Goal: Task Accomplishment & Management: Manage account settings

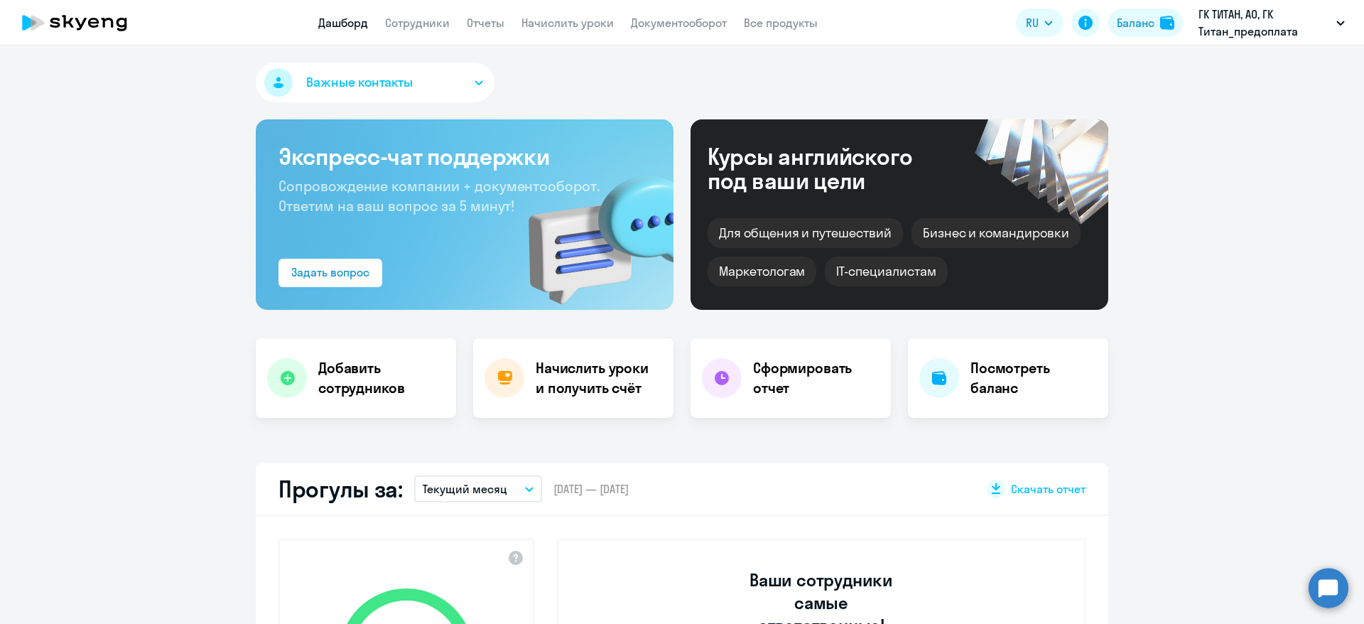
select select "30"
click at [434, 25] on link "Сотрудники" at bounding box center [417, 23] width 65 height 14
select select "30"
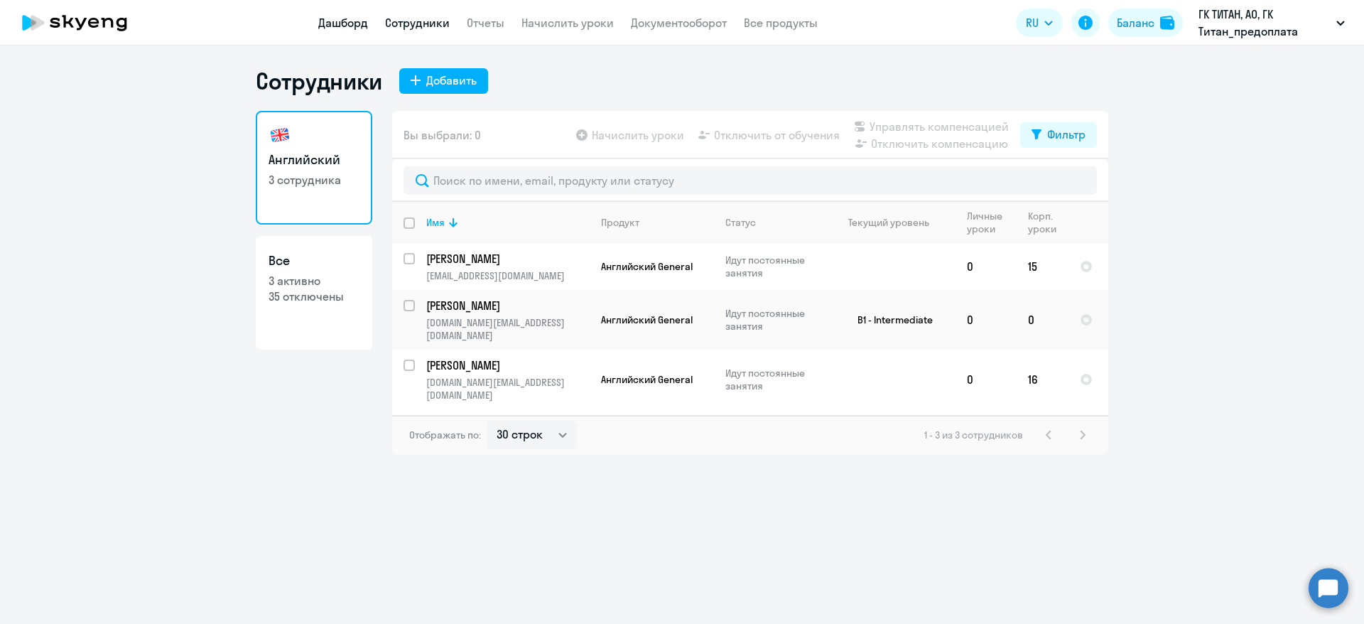
click at [350, 21] on link "Дашборд" at bounding box center [343, 23] width 50 height 14
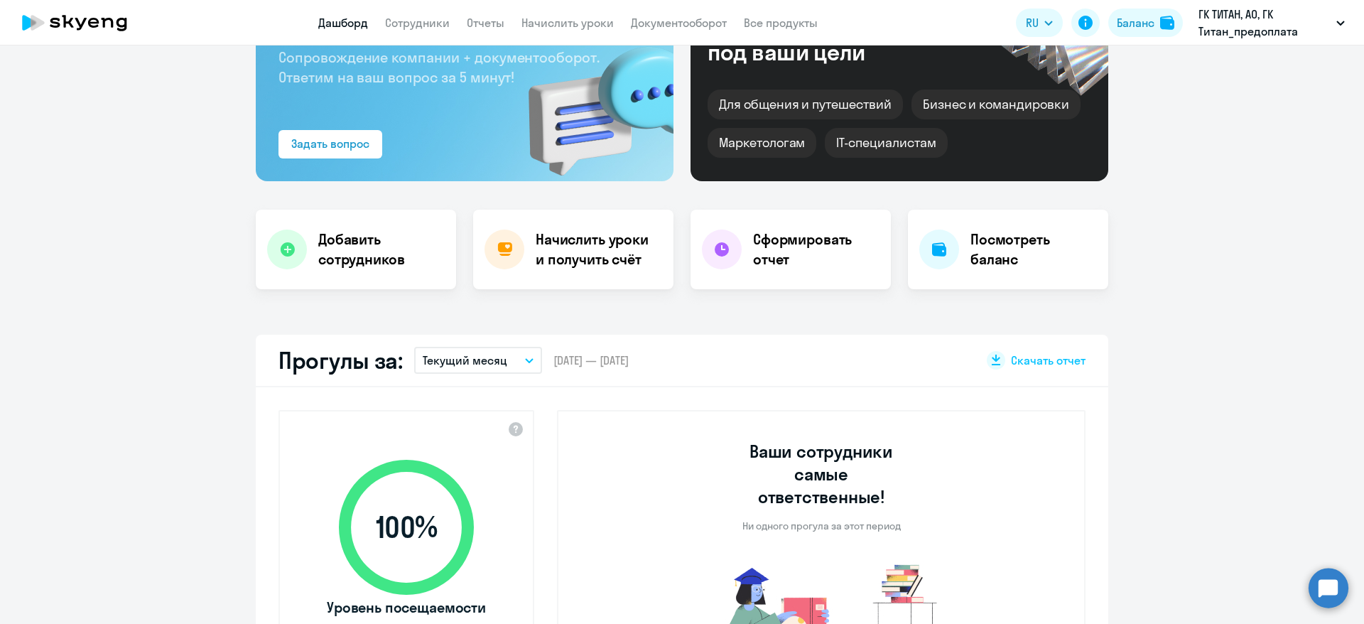
select select "30"
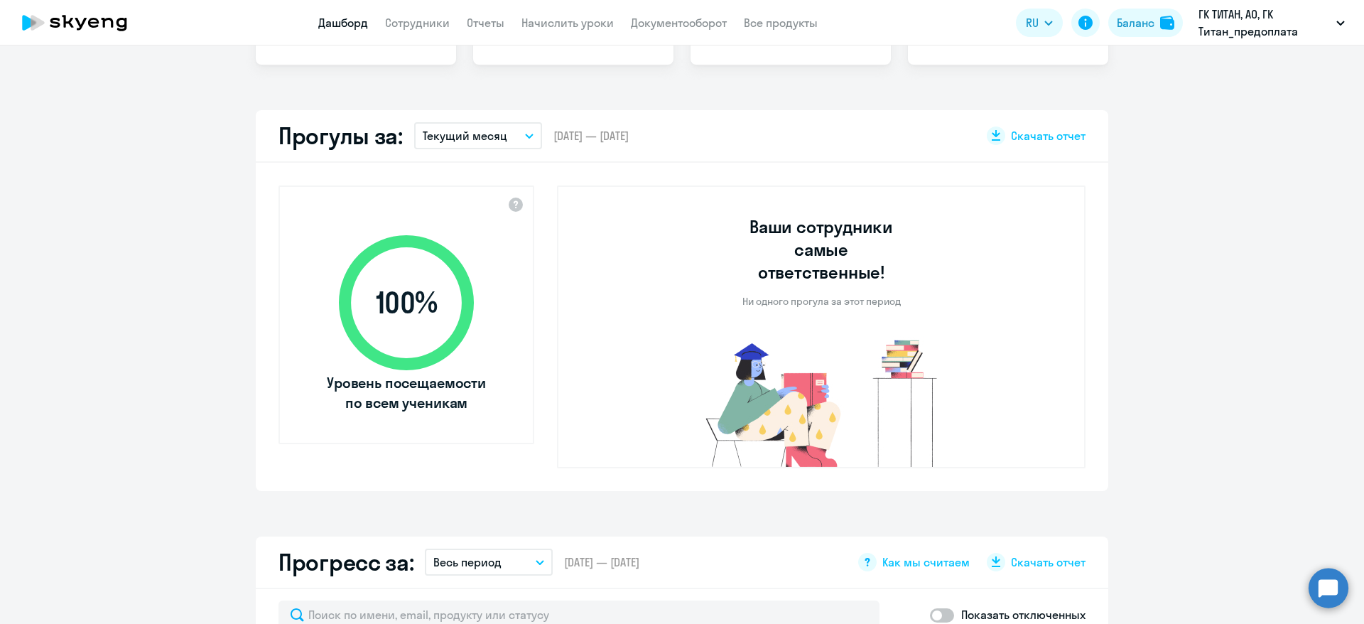
scroll to position [320, 0]
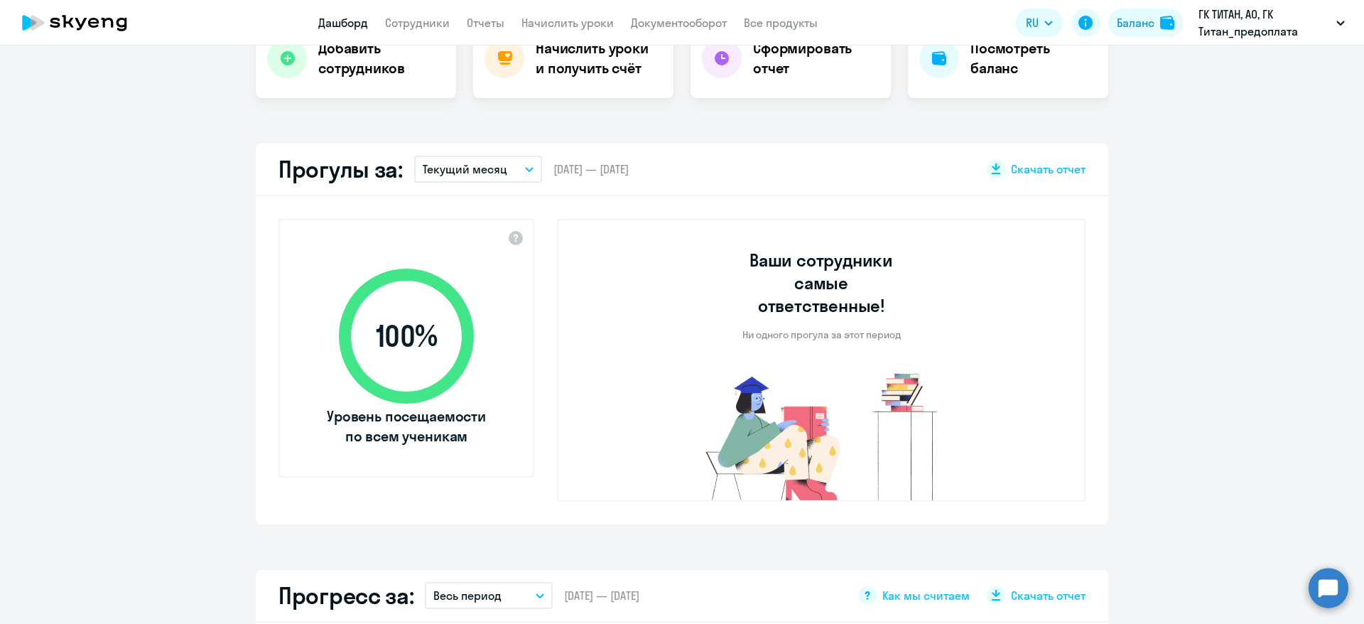
click at [496, 175] on button "Текущий месяц" at bounding box center [478, 169] width 128 height 27
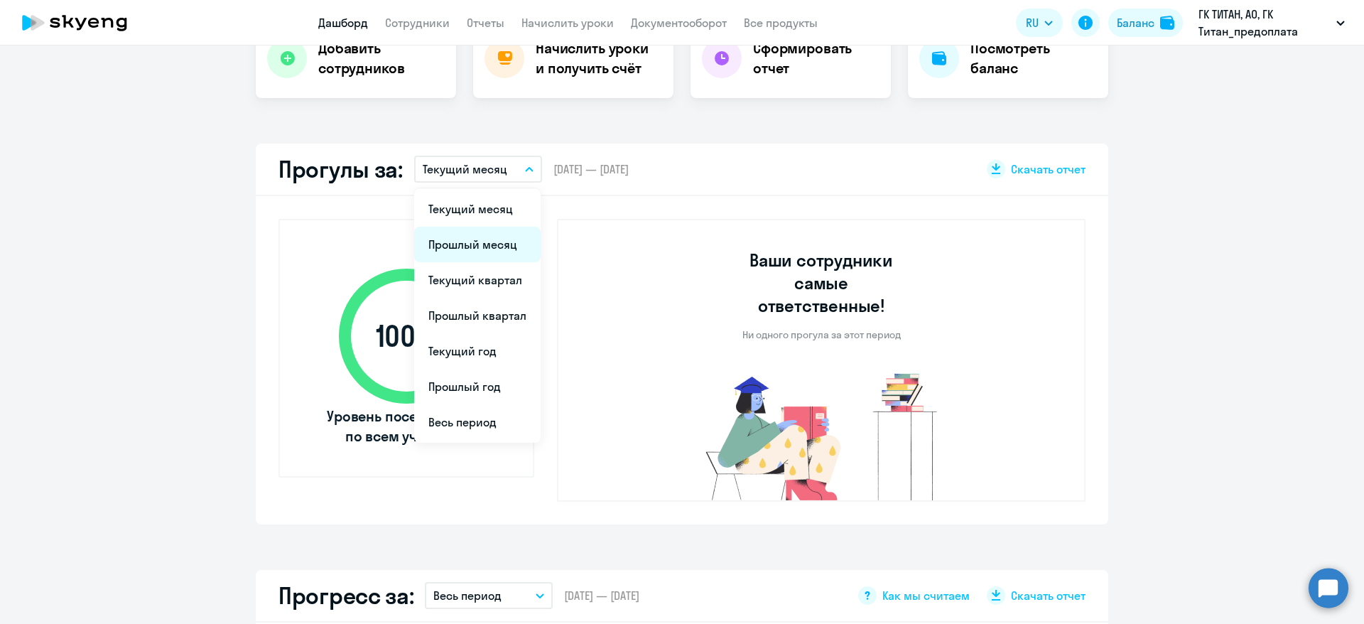
click at [472, 239] on li "Прошлый месяц" at bounding box center [477, 245] width 126 height 36
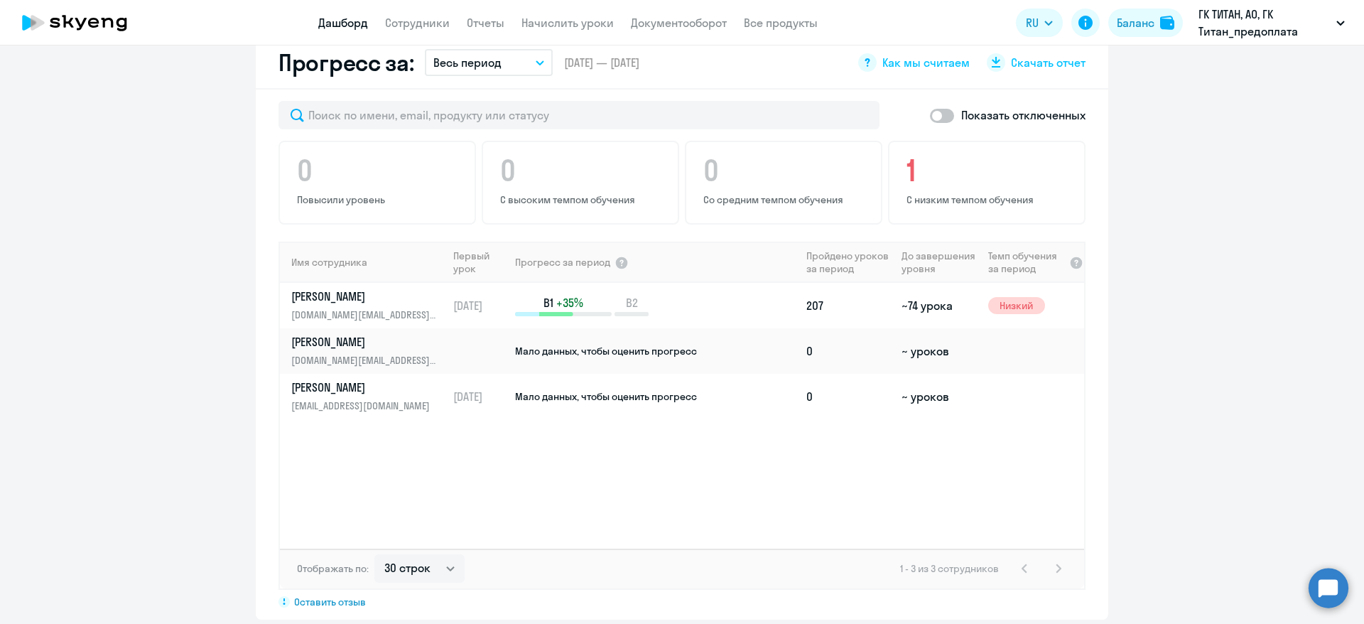
scroll to position [746, 0]
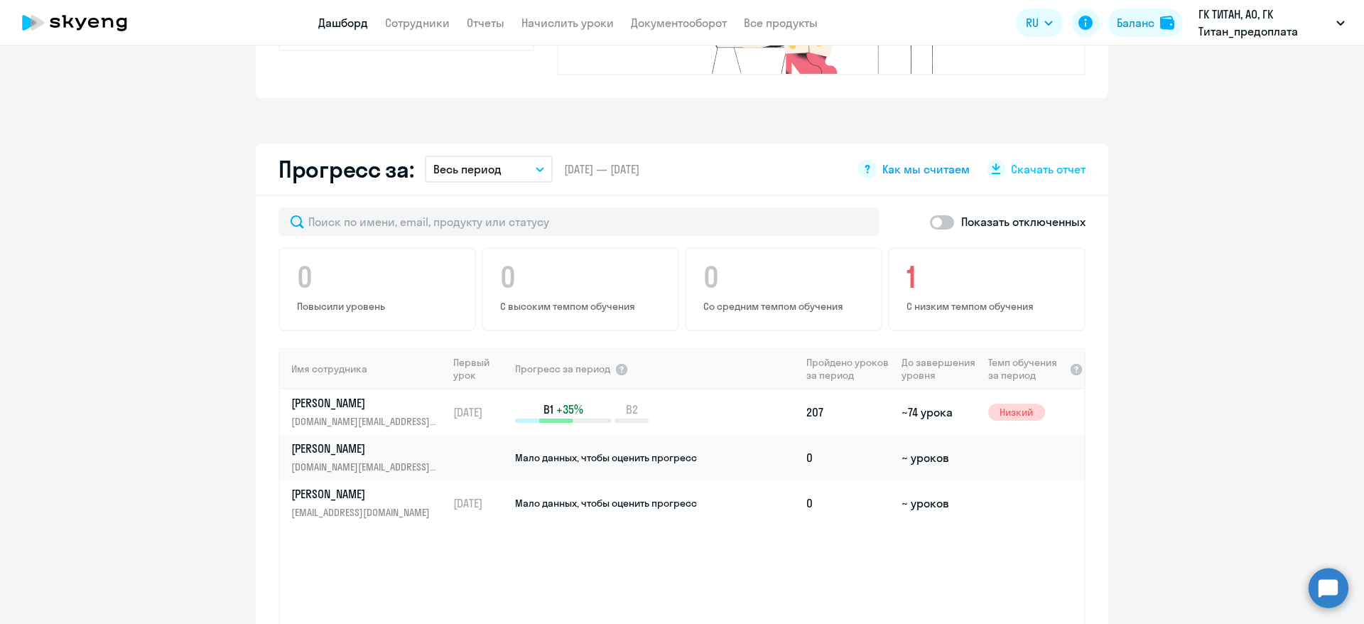
click at [917, 161] on span "Как мы считаем" at bounding box center [925, 169] width 87 height 16
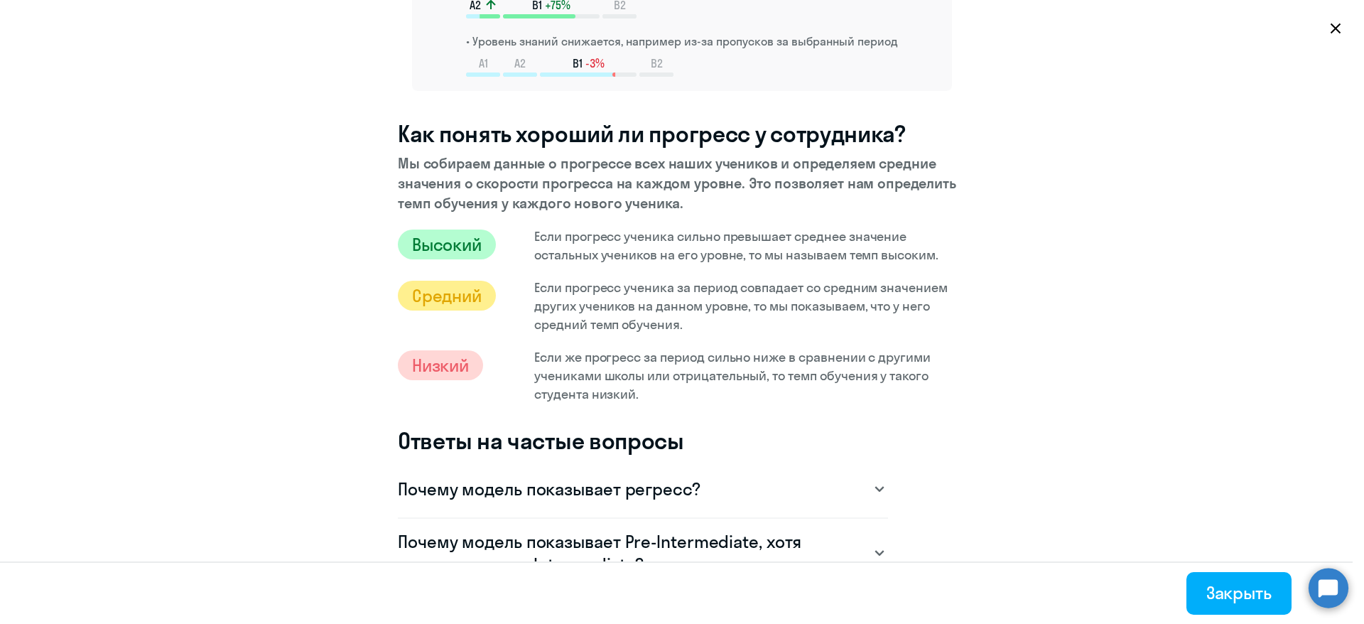
scroll to position [426, 0]
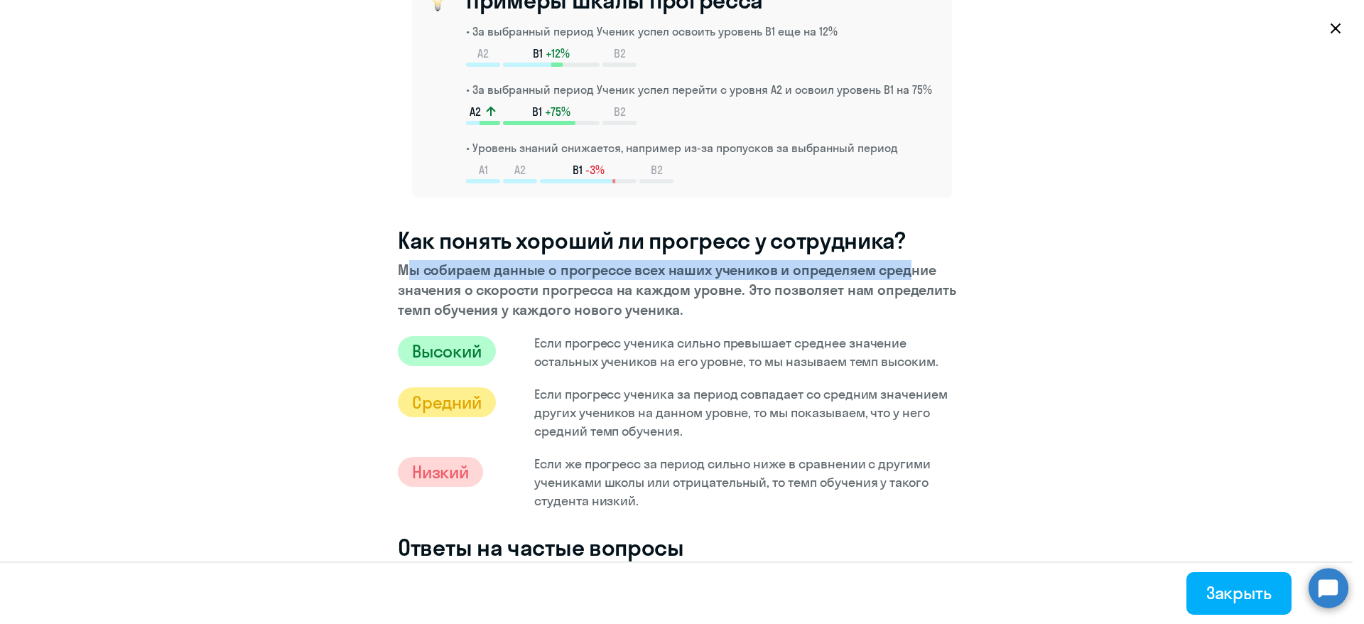
drag, startPoint x: 374, startPoint y: 270, endPoint x: 891, endPoint y: 263, distance: 516.6
click at [891, 263] on section "Как мы считаем прогресс учеников? 1. Каждое задание на платформе школы заранее …" at bounding box center [682, 312] width 1364 height 624
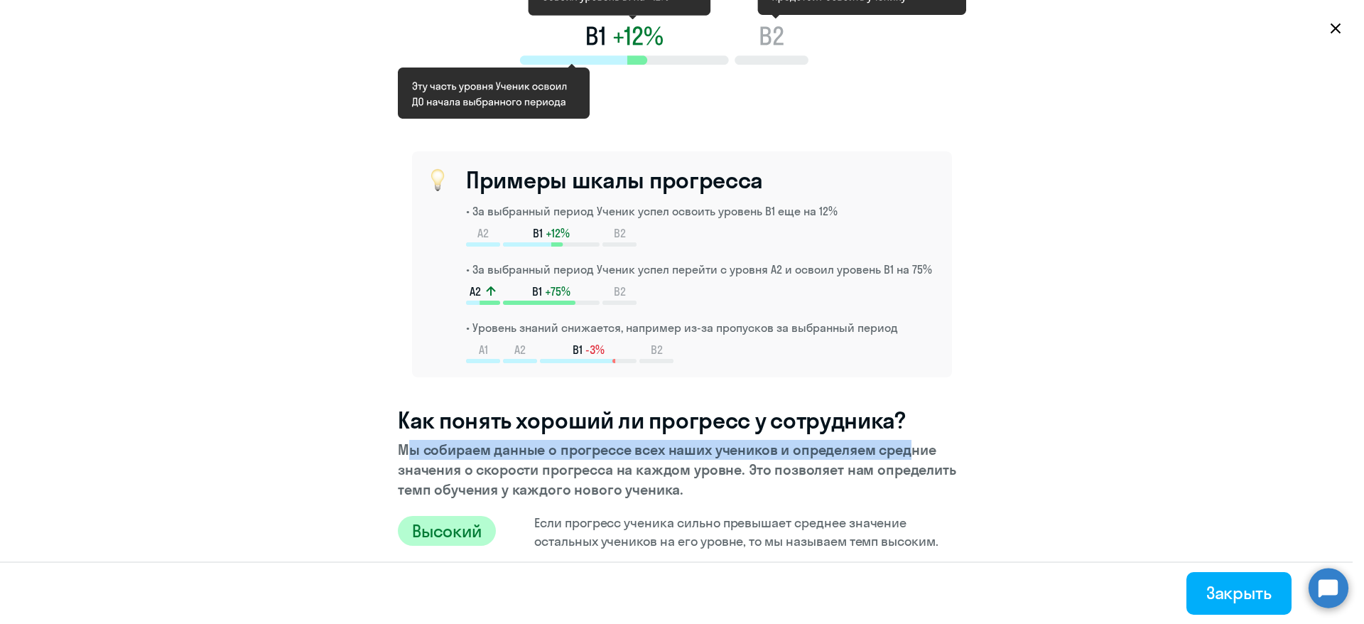
scroll to position [0, 0]
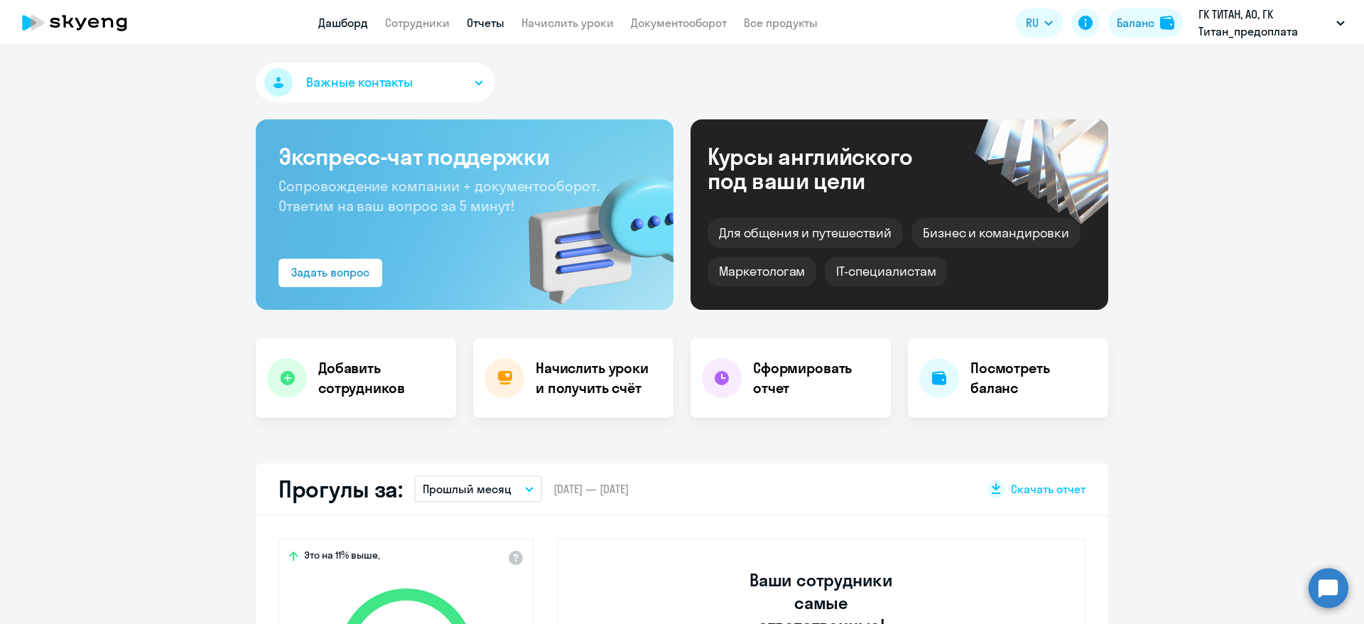
click at [487, 24] on link "Отчеты" at bounding box center [486, 23] width 38 height 14
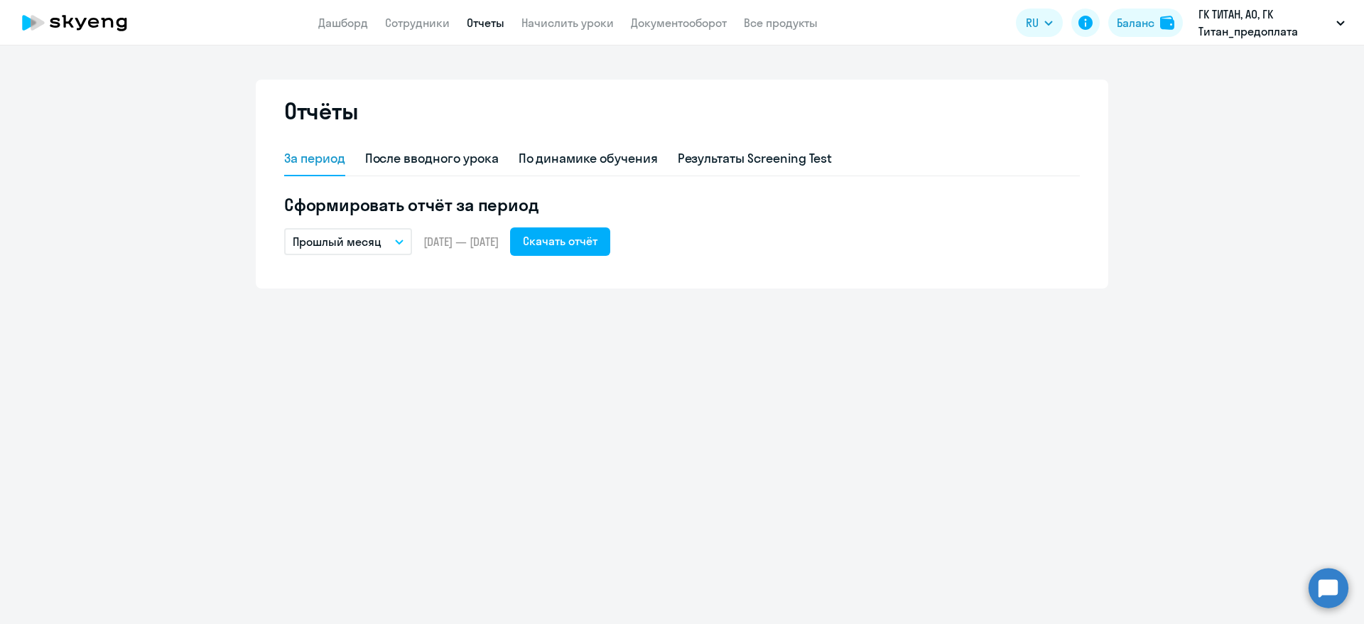
click at [378, 244] on p "Прошлый месяц" at bounding box center [337, 241] width 89 height 17
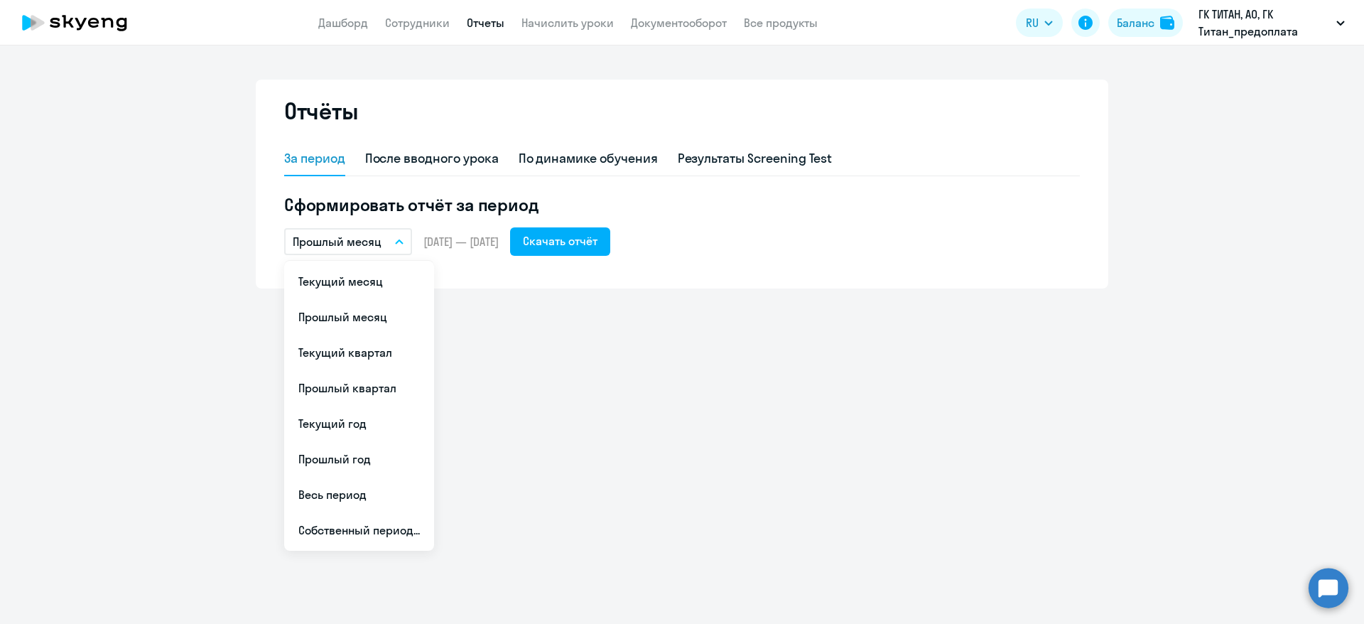
click at [591, 386] on div "Отчёты За период После вводного урока По динамике обучения Результаты Screening…" at bounding box center [682, 334] width 1364 height 578
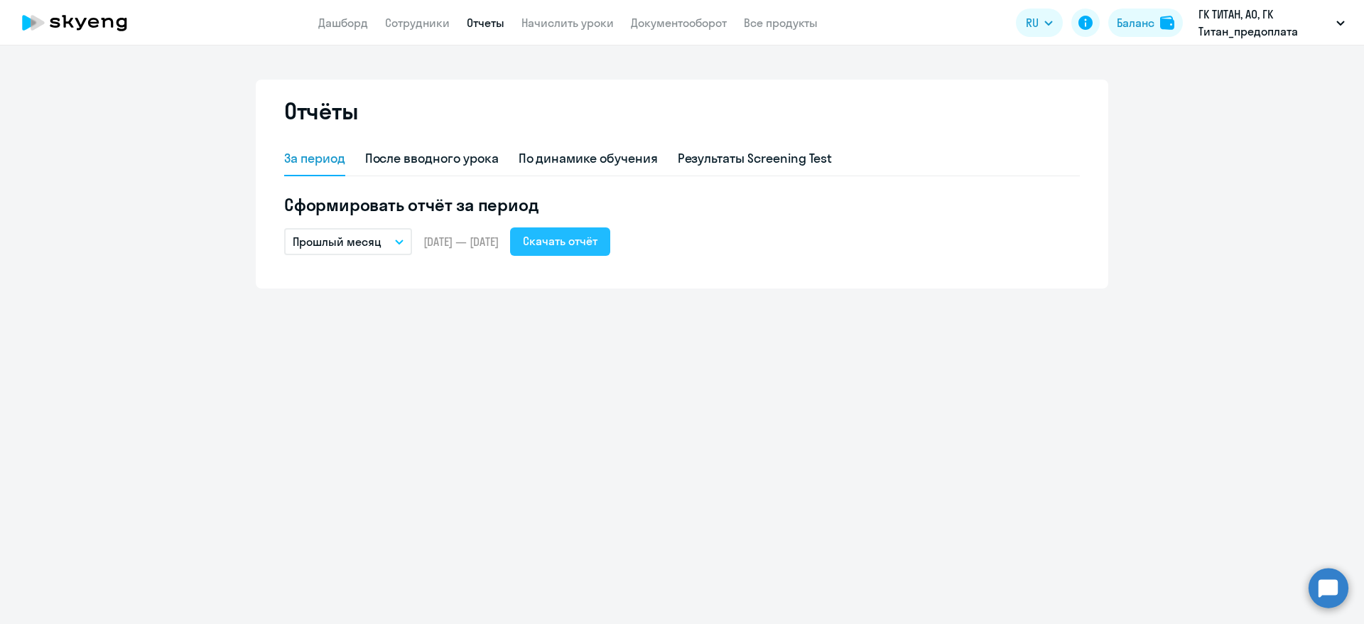
click at [598, 242] on div "Скачать отчёт" at bounding box center [560, 240] width 75 height 17
click at [577, 152] on div "По динамике обучения" at bounding box center [588, 158] width 139 height 18
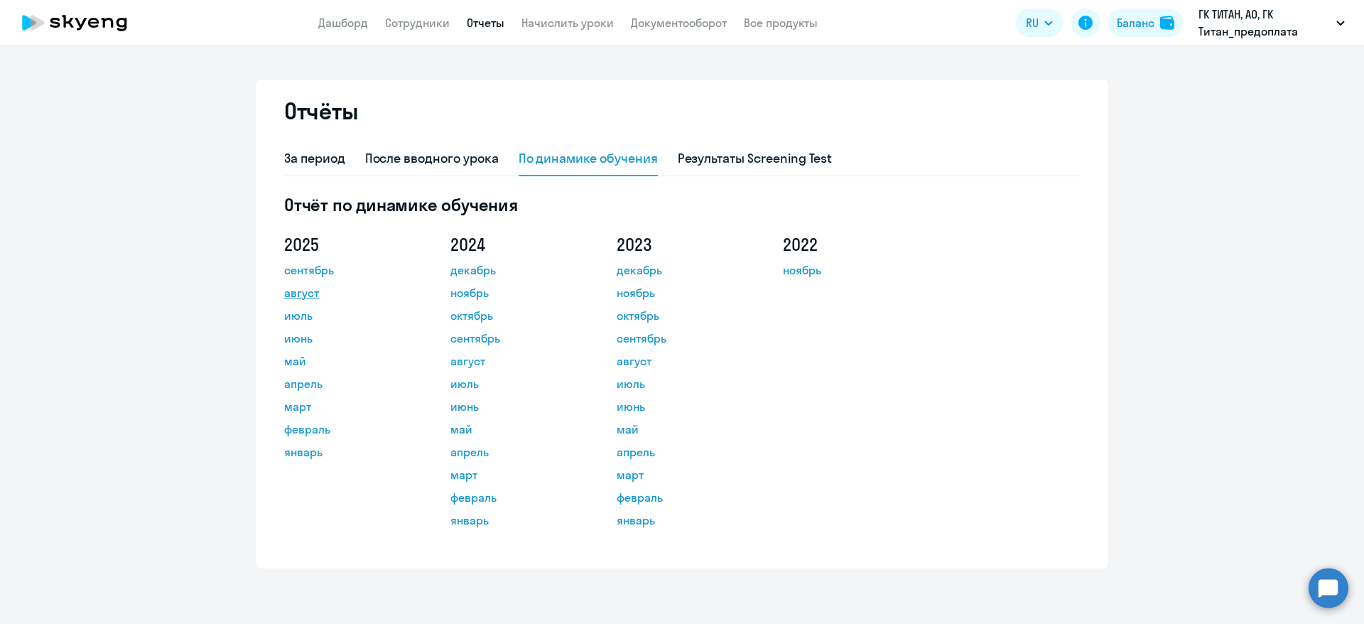
click at [308, 296] on link "август" at bounding box center [348, 292] width 128 height 17
click at [423, 23] on link "Сотрудники" at bounding box center [417, 23] width 65 height 14
select select "30"
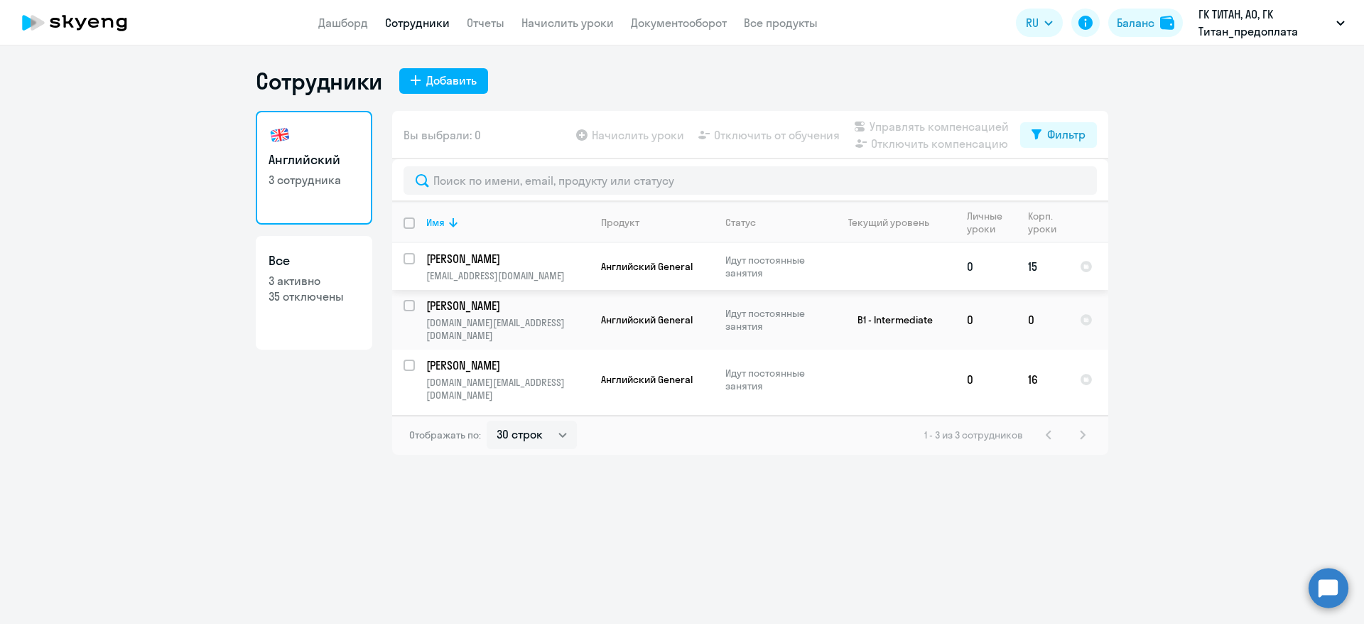
click at [409, 257] on input "select row 39420768" at bounding box center [418, 267] width 28 height 28
click at [408, 256] on input "deselect row 39420768" at bounding box center [418, 267] width 28 height 28
checkbox input "false"
click at [498, 357] on p "[PERSON_NAME]" at bounding box center [506, 365] width 161 height 16
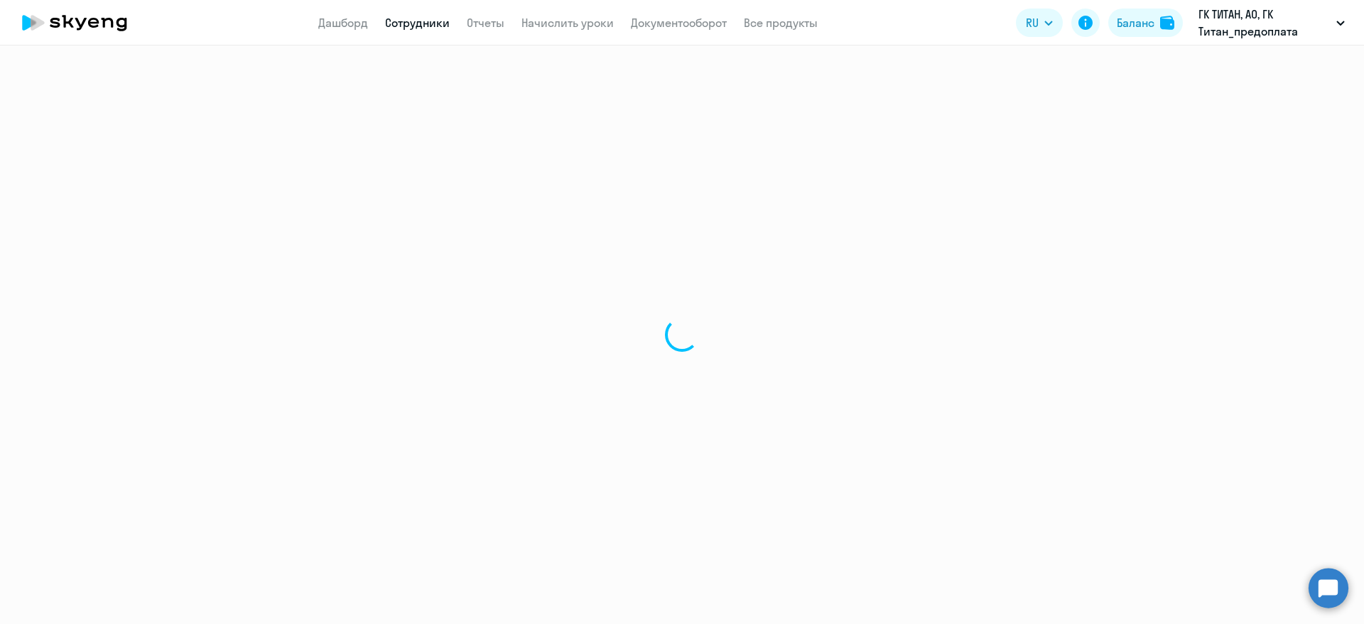
select select "english"
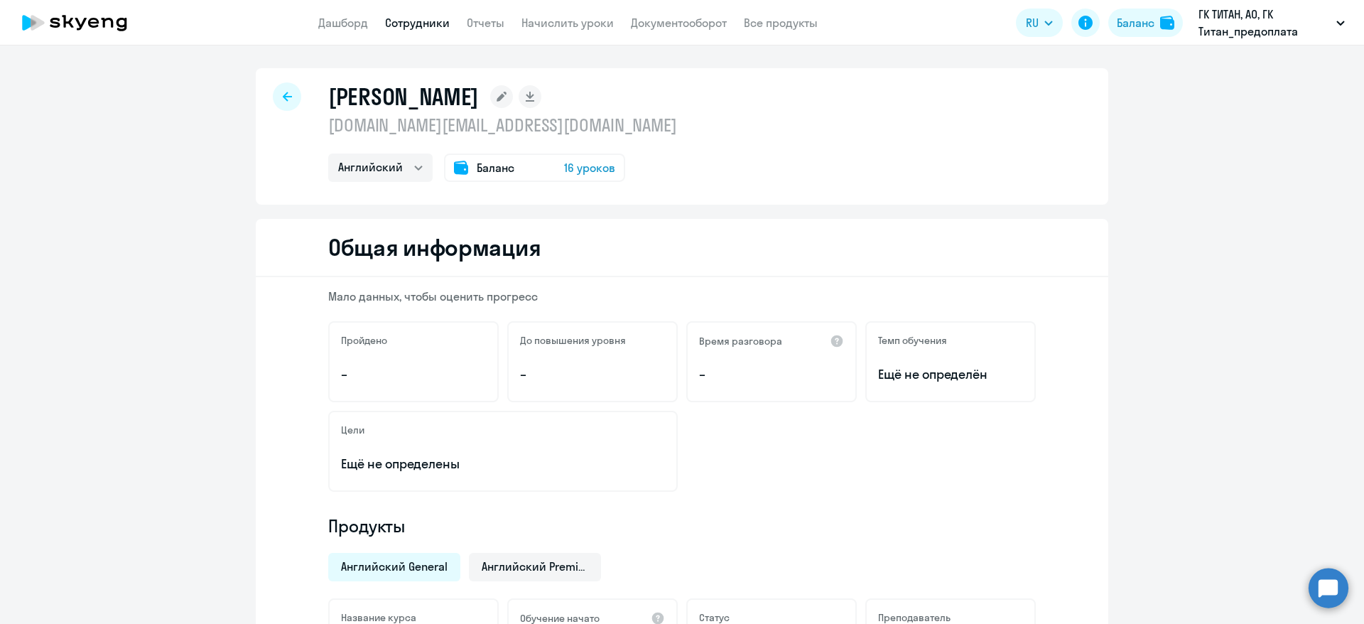
scroll to position [107, 0]
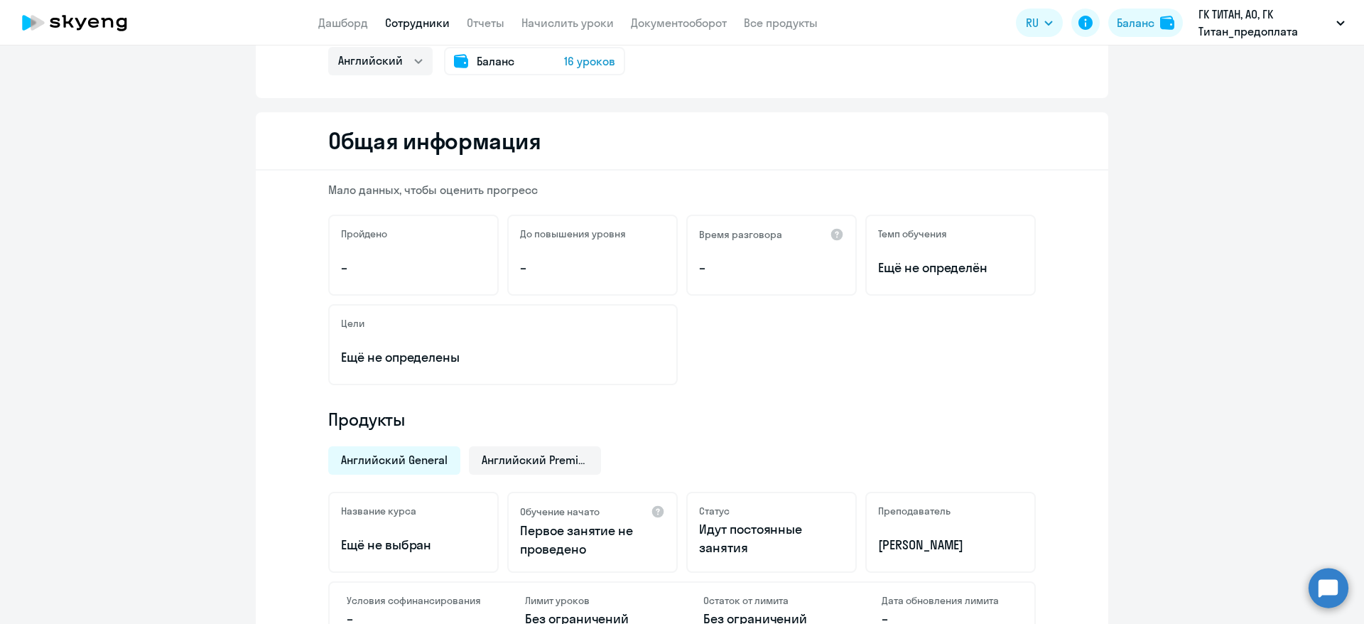
select select "30"
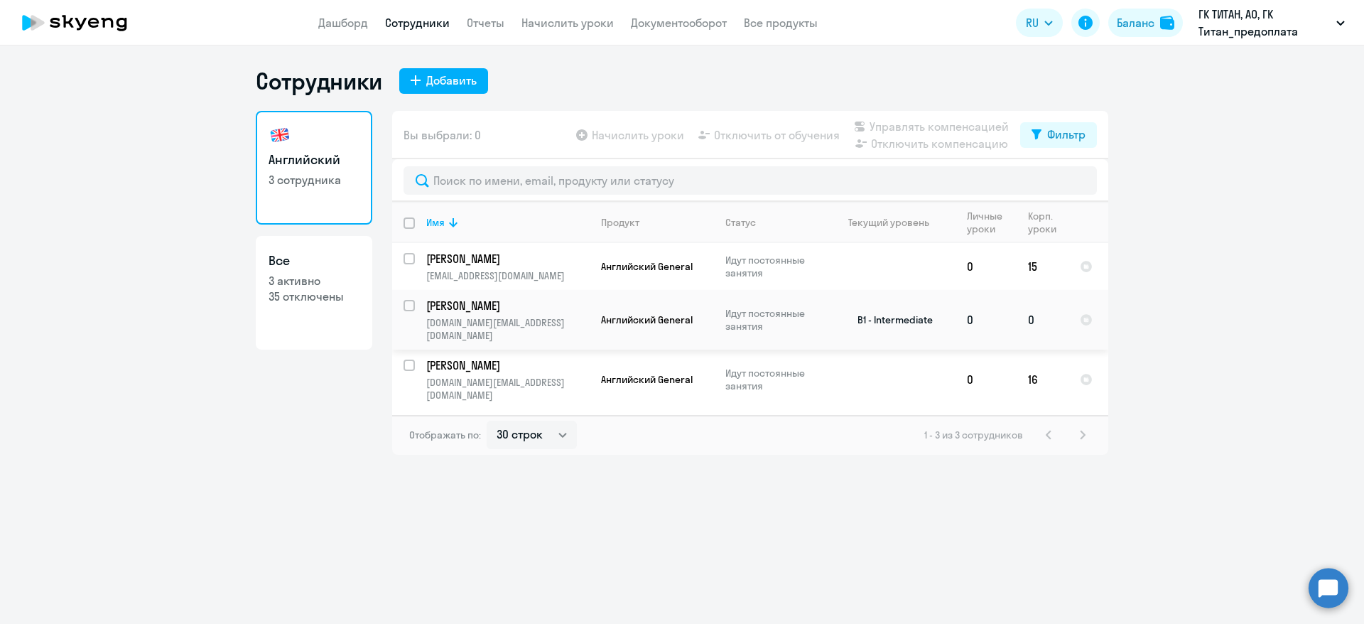
click at [543, 316] on p "[DOMAIN_NAME][EMAIL_ADDRESS][DOMAIN_NAME]" at bounding box center [507, 329] width 163 height 26
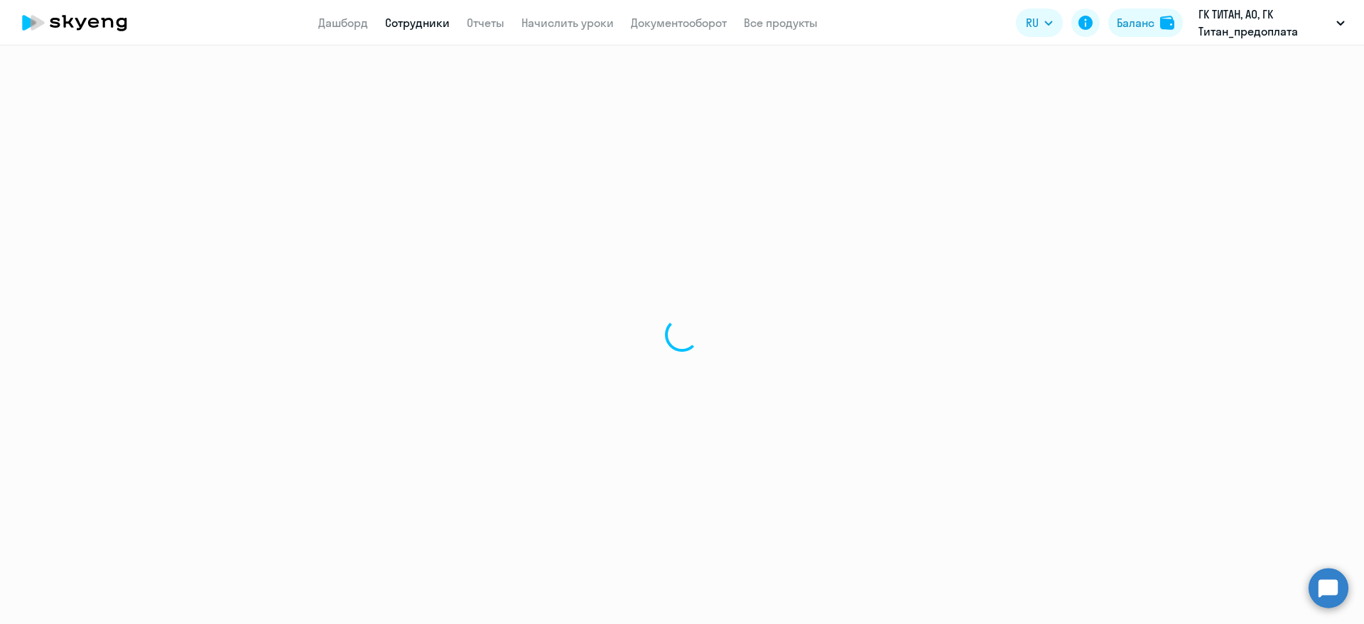
select select "english"
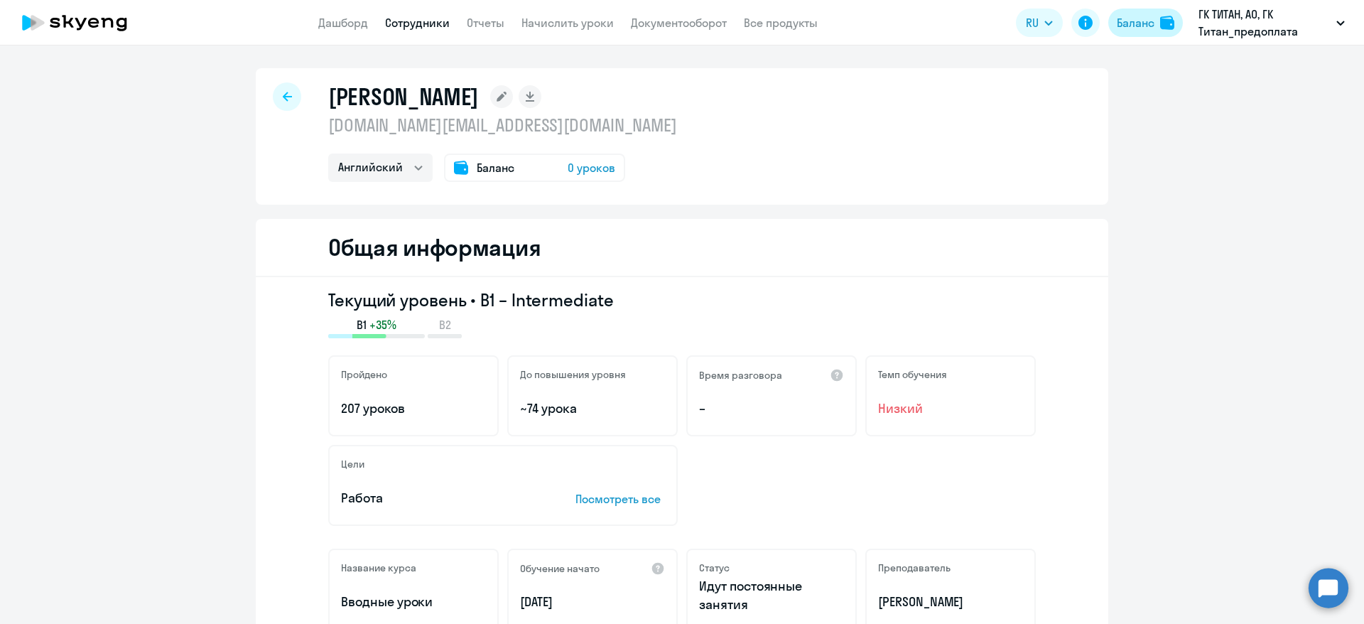
click at [1138, 23] on div "Баланс" at bounding box center [1136, 22] width 38 height 17
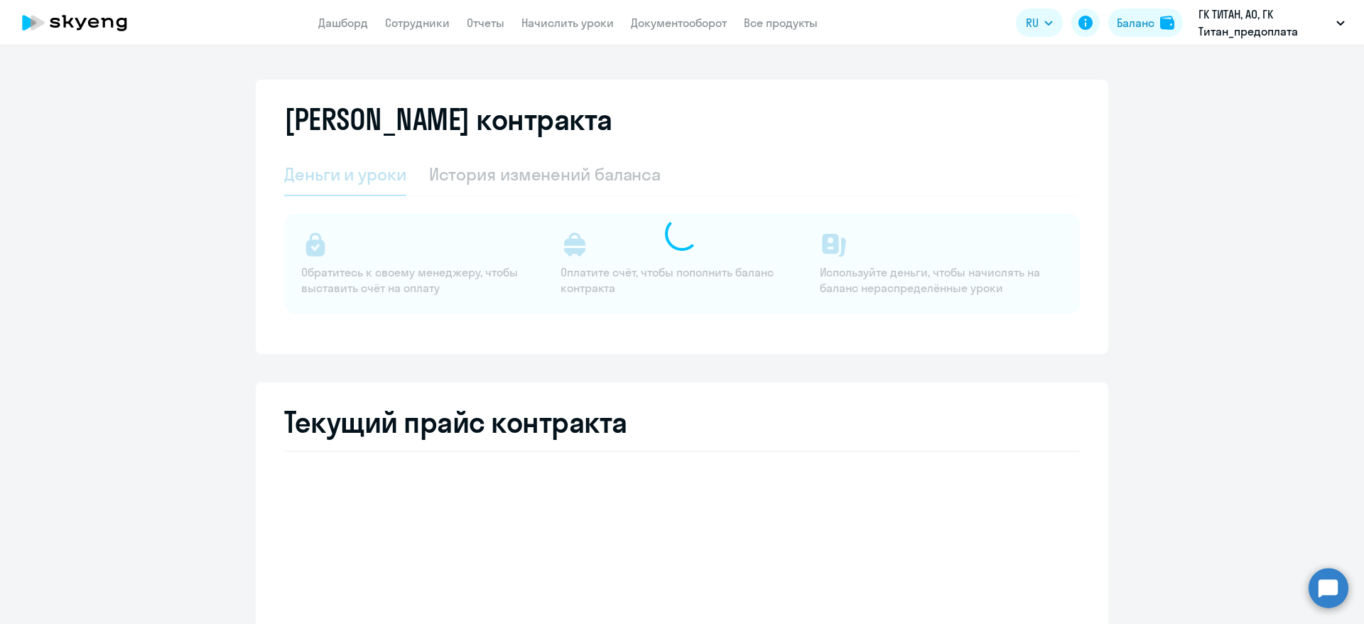
select select "english_adult_not_native_speaker"
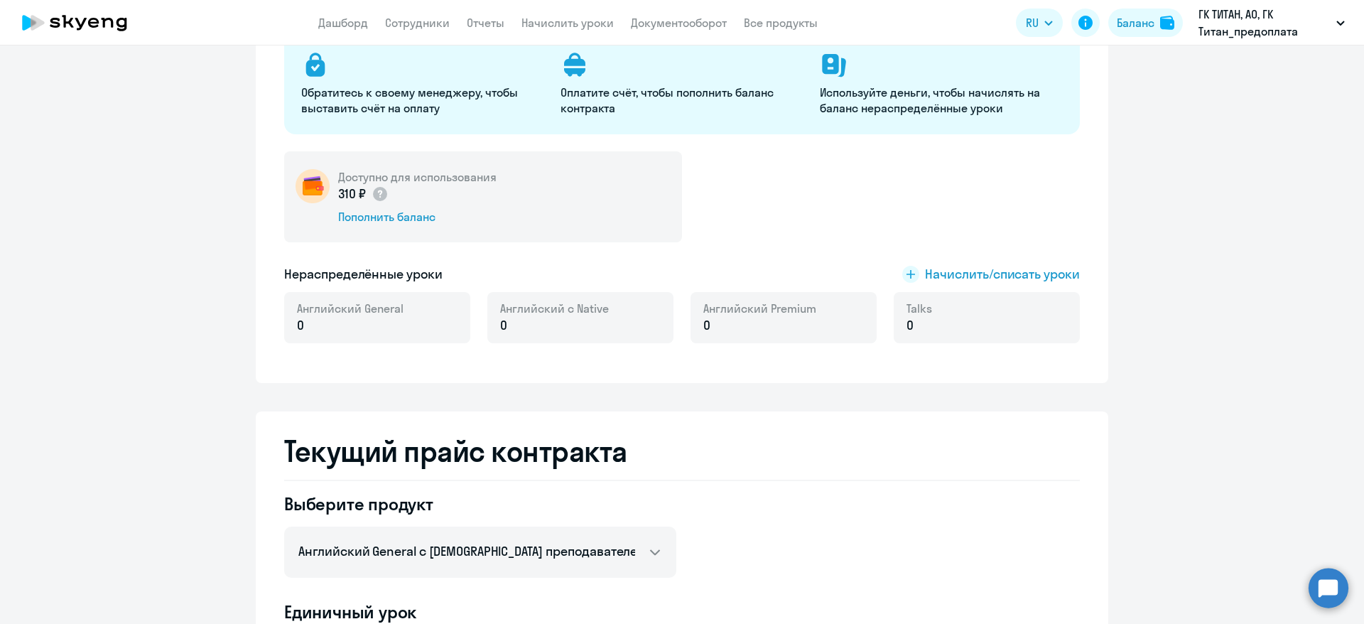
scroll to position [213, 0]
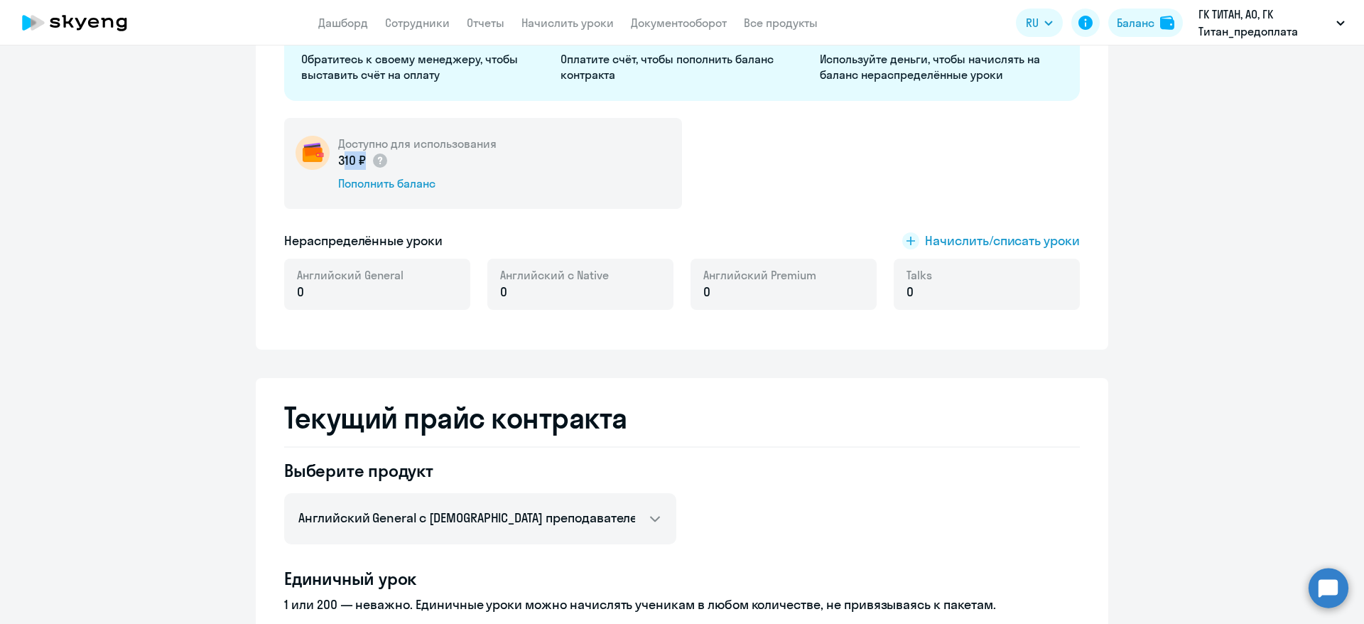
drag, startPoint x: 330, startPoint y: 162, endPoint x: 350, endPoint y: 161, distance: 19.9
click at [350, 161] on p "310 ₽" at bounding box center [363, 160] width 50 height 18
click at [828, 168] on div "Доступно для использования 310 ₽ Пополнить баланс" at bounding box center [682, 163] width 796 height 91
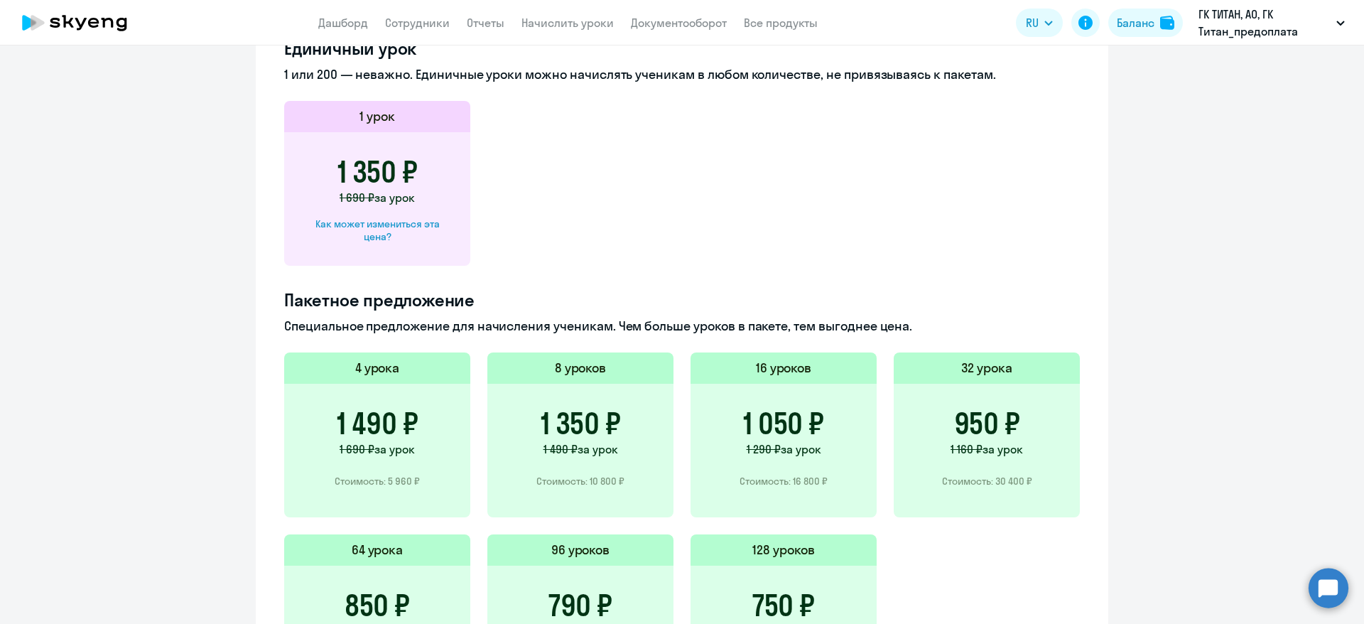
scroll to position [533, 0]
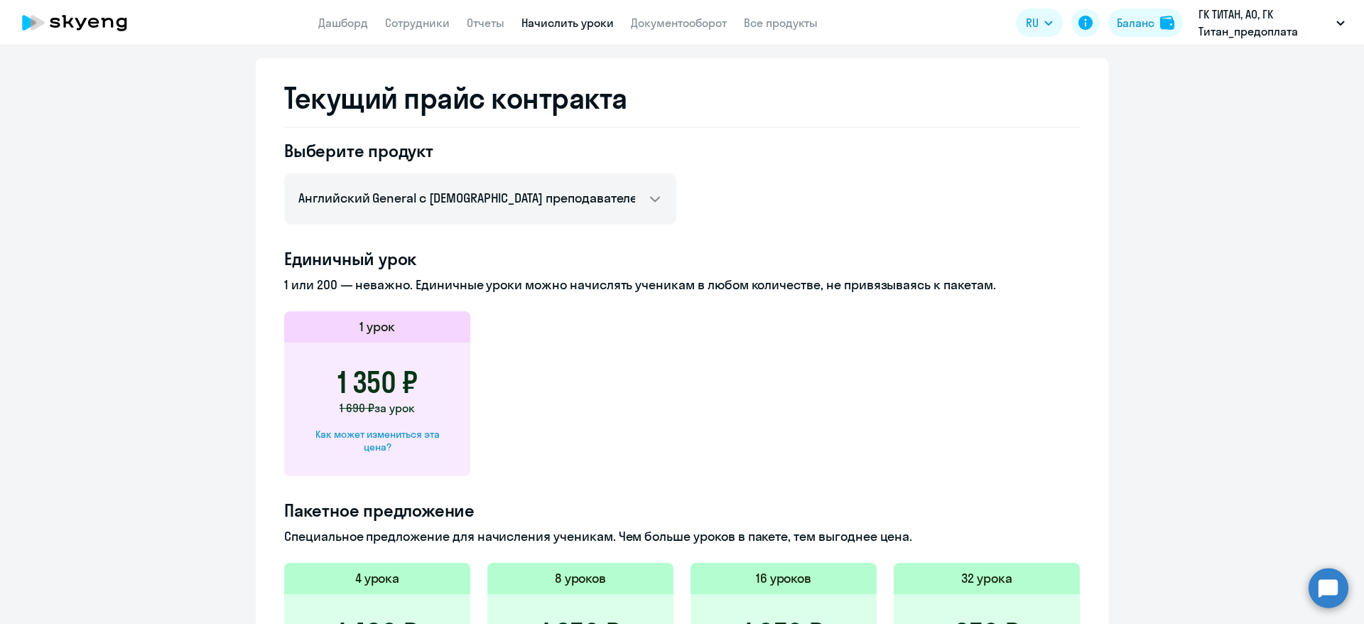
click at [568, 23] on link "Начислить уроки" at bounding box center [568, 23] width 92 height 14
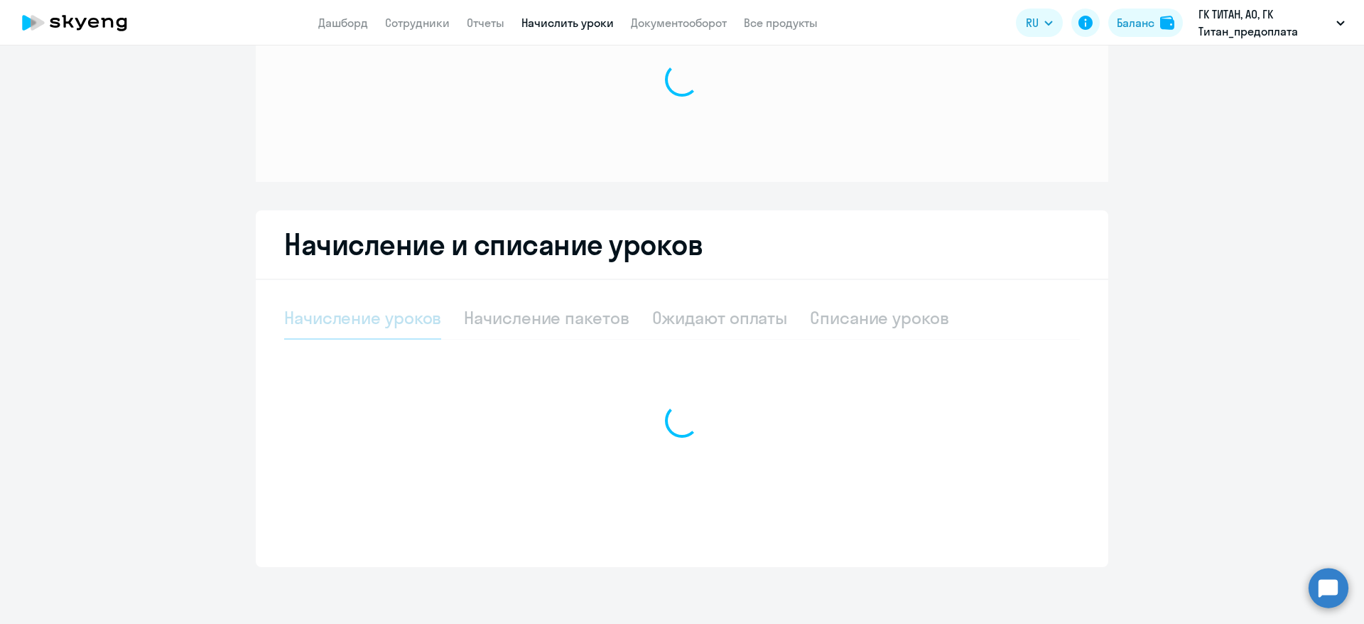
scroll to position [90, 0]
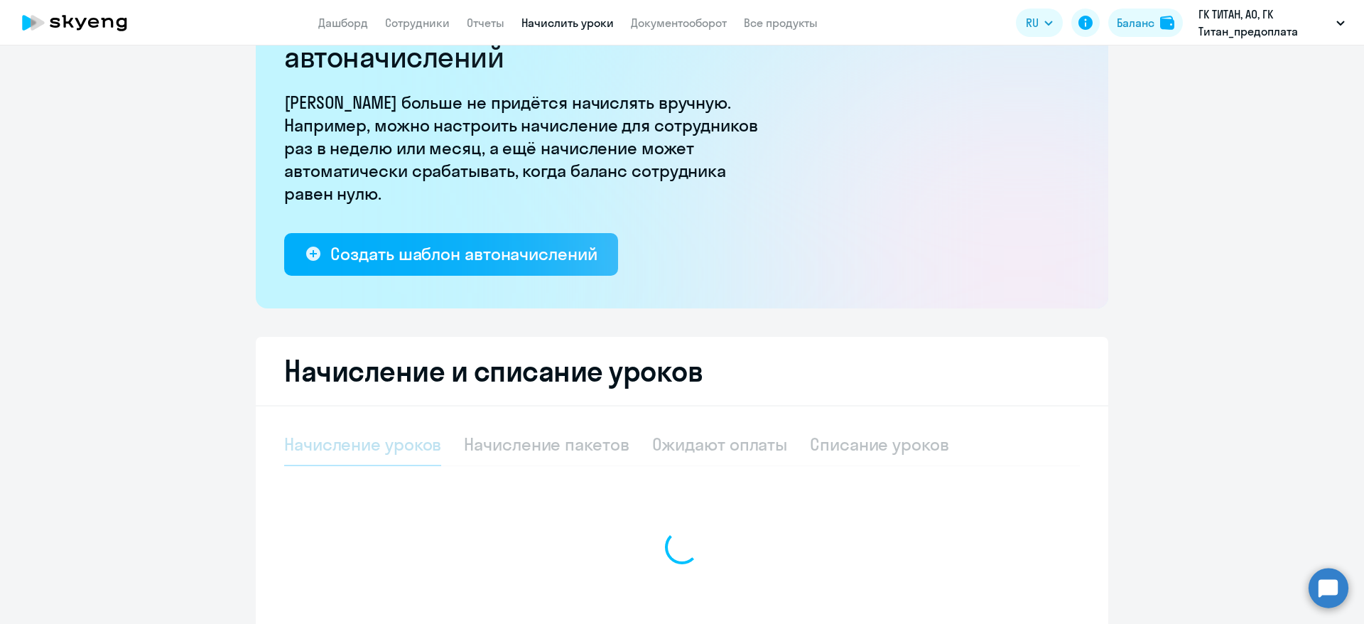
select select "10"
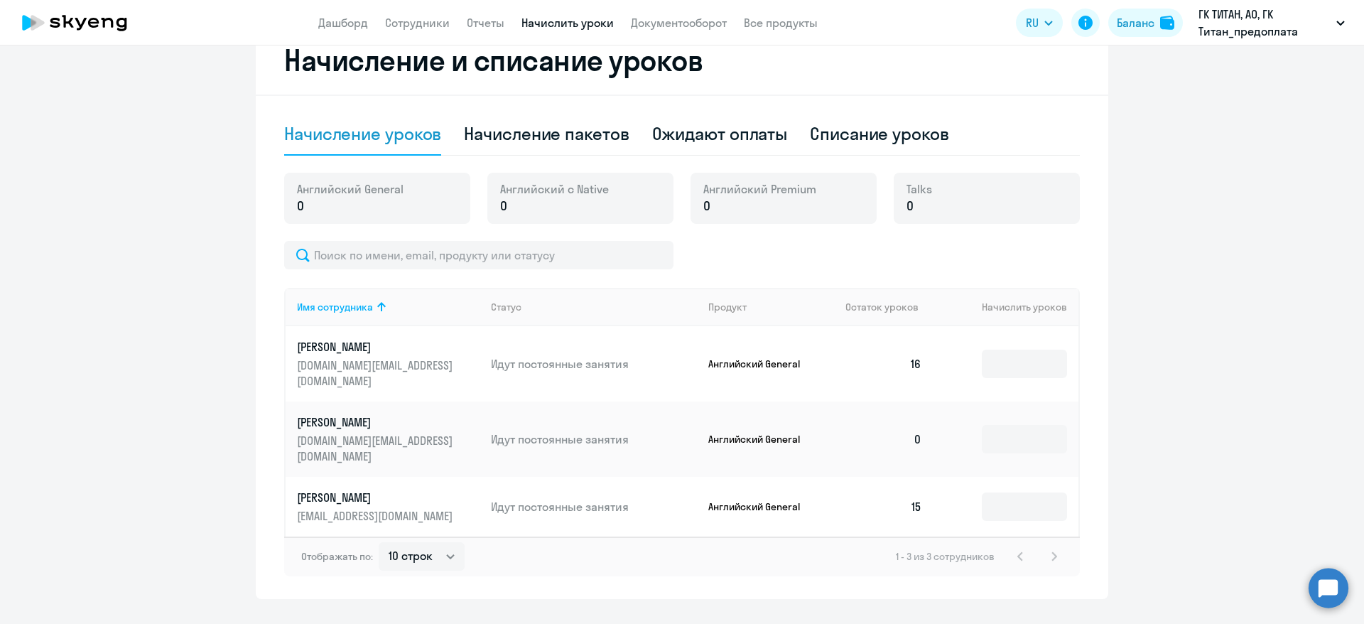
scroll to position [401, 0]
click at [990, 367] on input at bounding box center [1024, 363] width 85 height 28
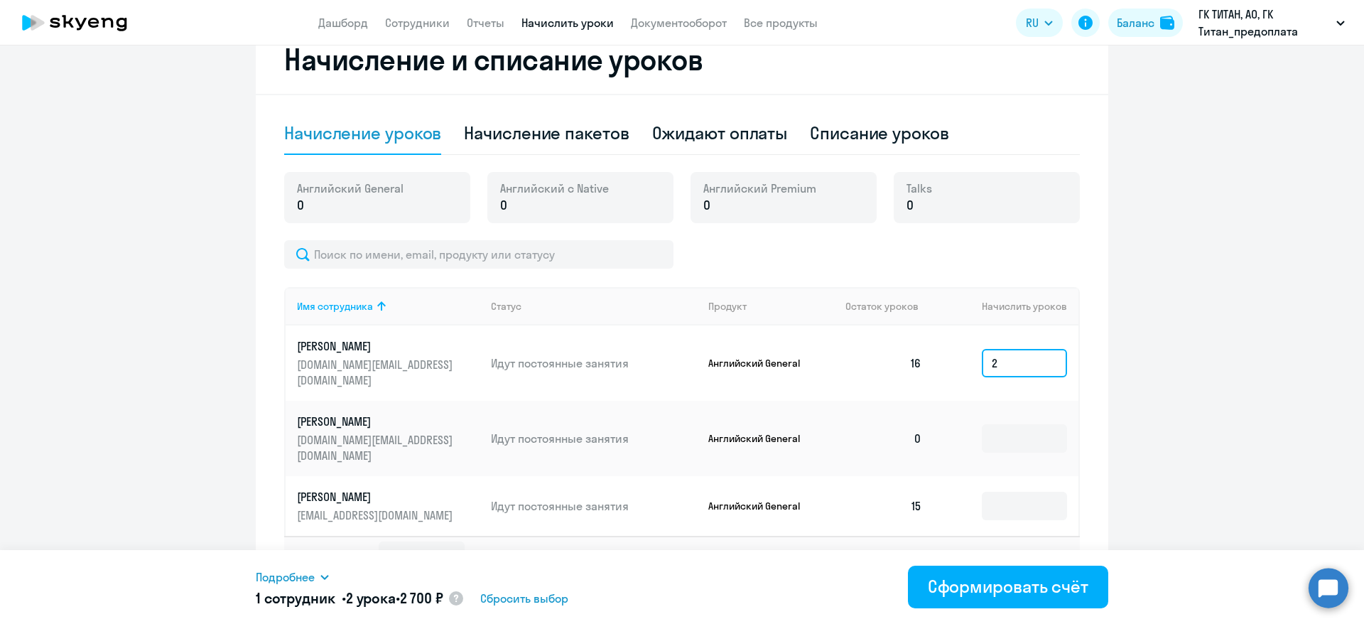
type input "2"
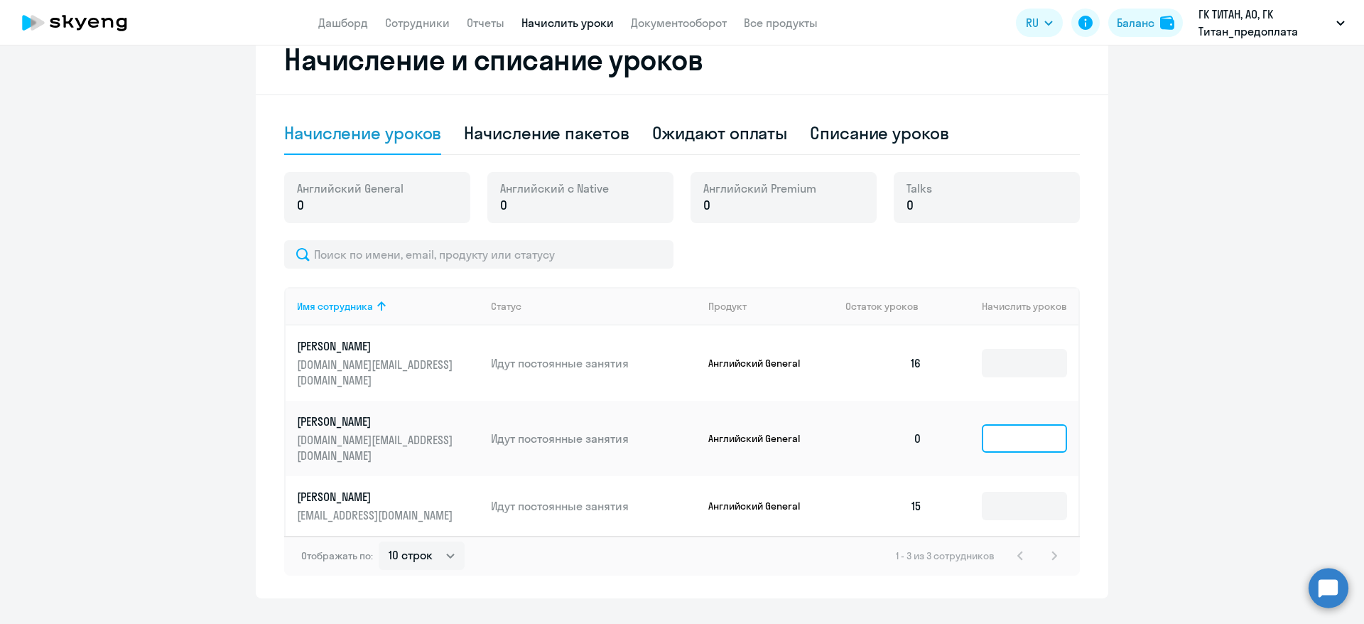
click at [1000, 424] on input at bounding box center [1024, 438] width 85 height 28
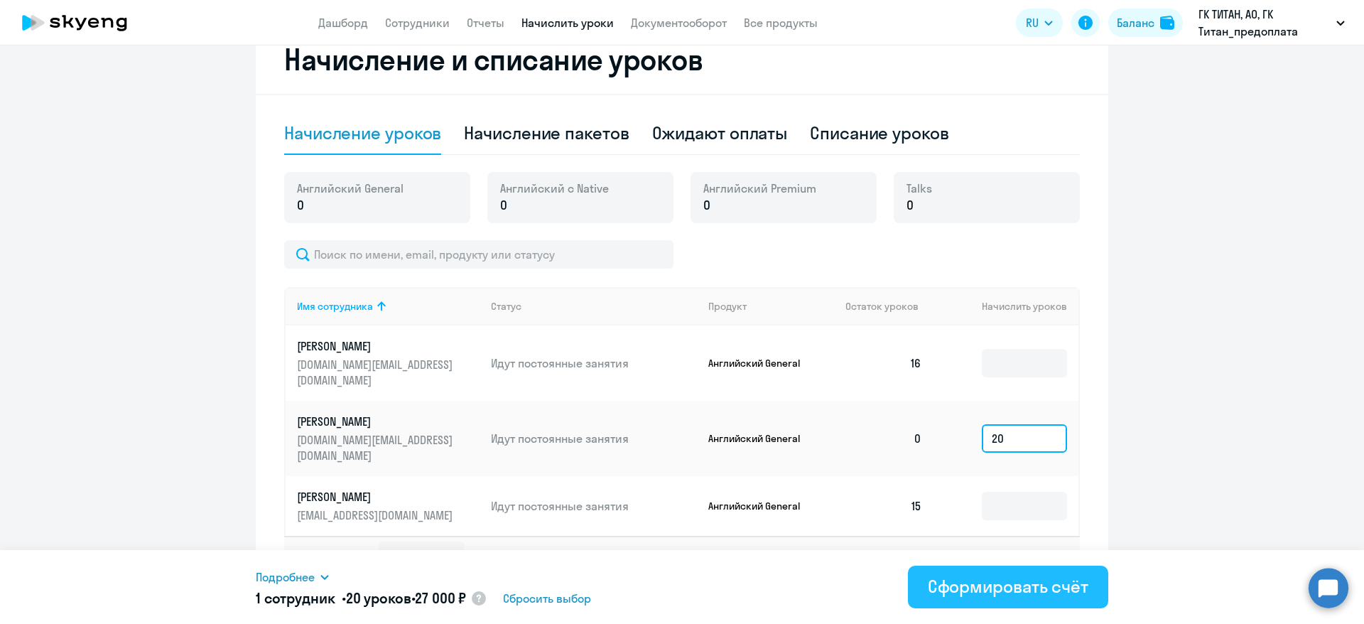
type input "20"
drag, startPoint x: 1002, startPoint y: 585, endPoint x: 1203, endPoint y: 528, distance: 209.0
click at [1203, 528] on body "Дашборд Сотрудники Отчеты Начислить уроки Документооборот Все продукты Дашборд …" at bounding box center [682, 312] width 1364 height 624
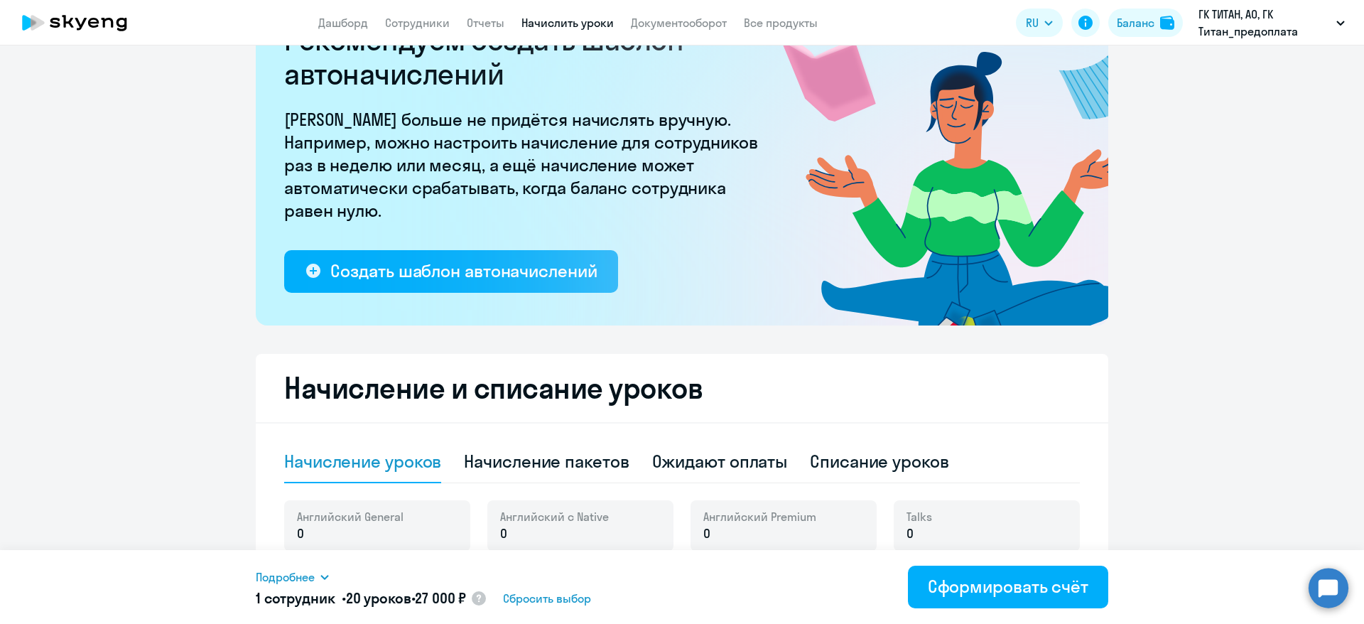
scroll to position [0, 0]
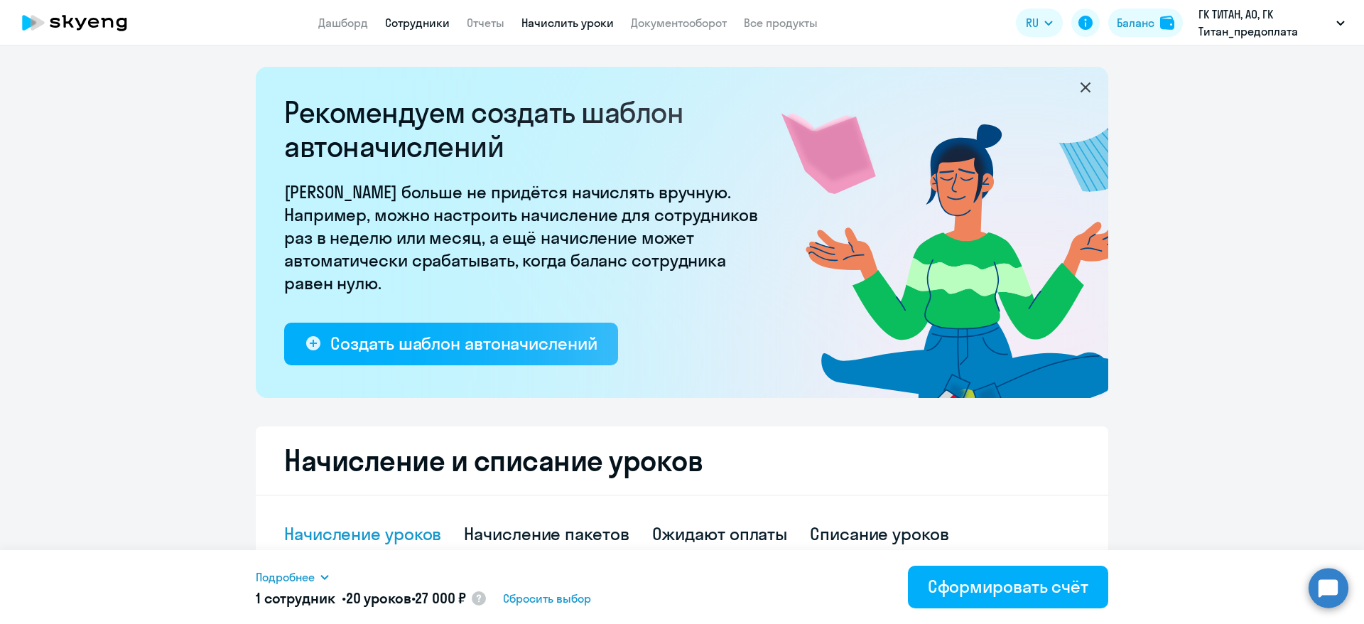
click at [425, 28] on link "Сотрудники" at bounding box center [417, 23] width 65 height 14
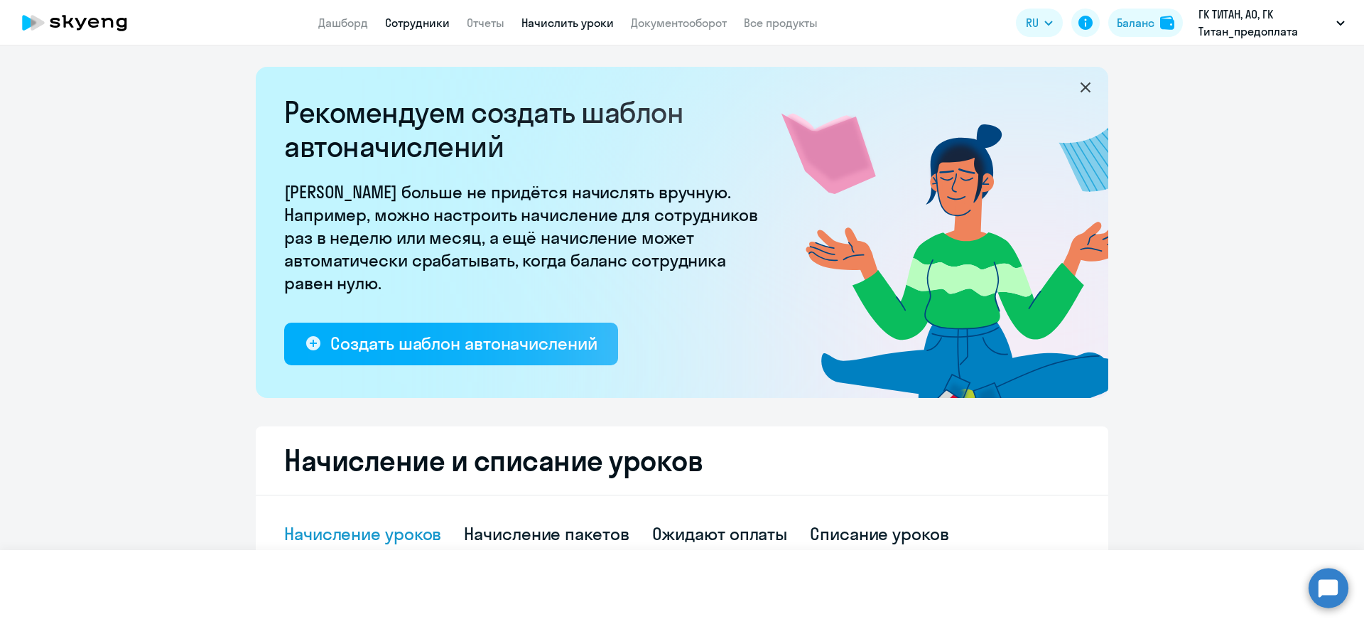
select select "30"
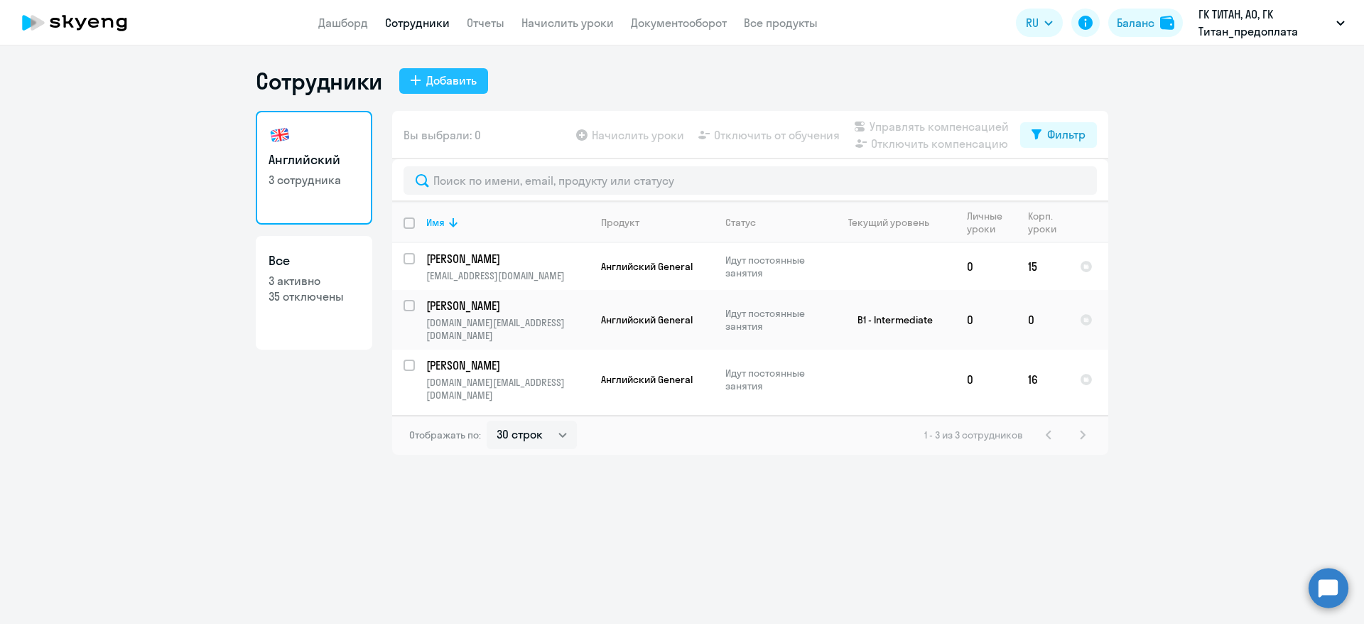
click at [443, 80] on div "Добавить" at bounding box center [451, 80] width 50 height 17
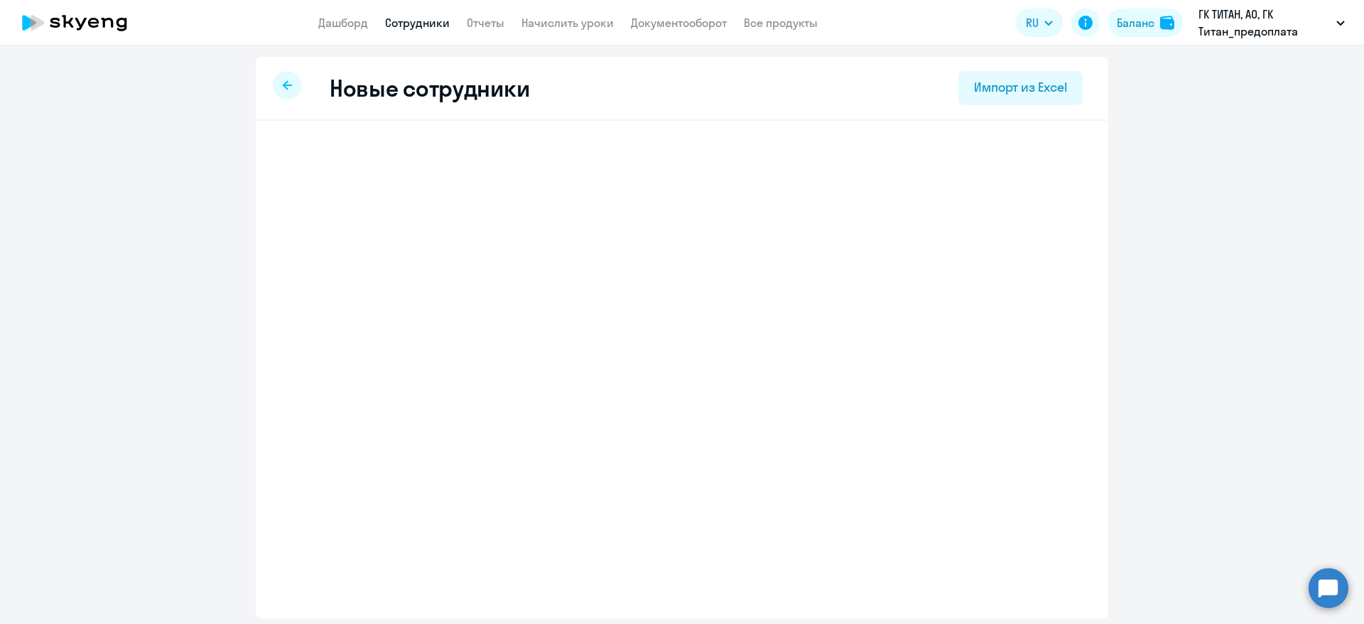
select select "english_adult_not_native_speaker"
select select "3"
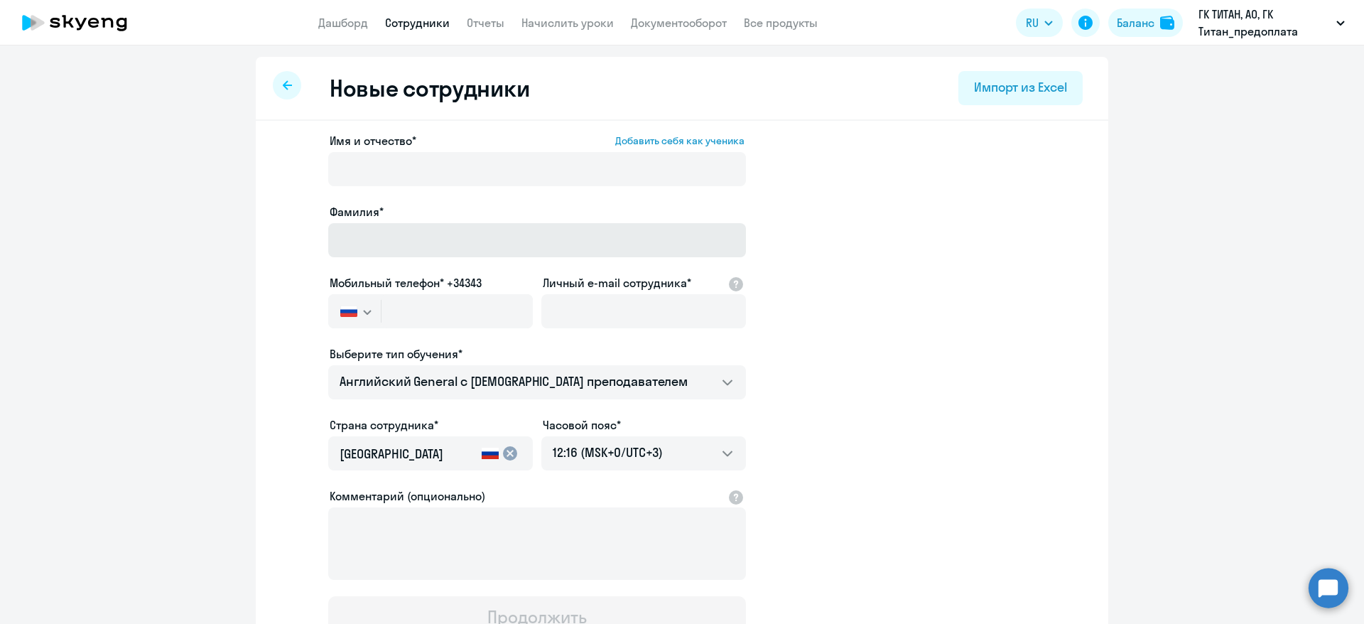
scroll to position [121, 0]
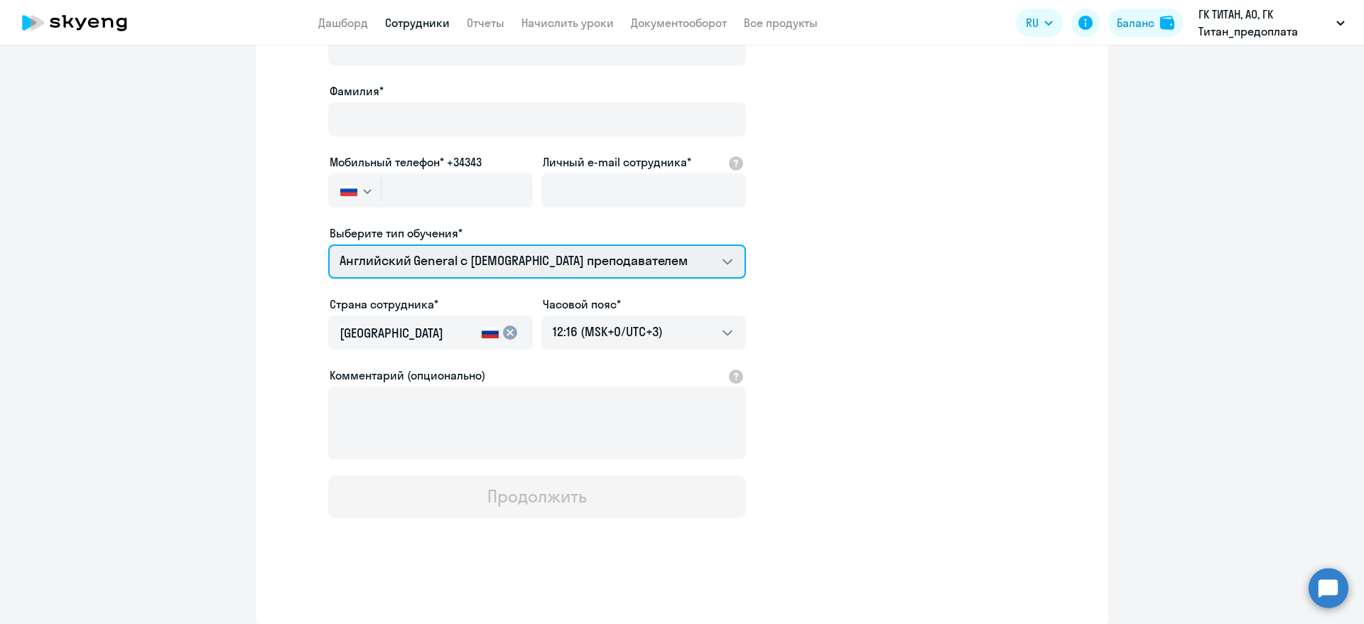
click at [708, 256] on select "Английский General с русскоговорящим преподавателем" at bounding box center [537, 261] width 418 height 34
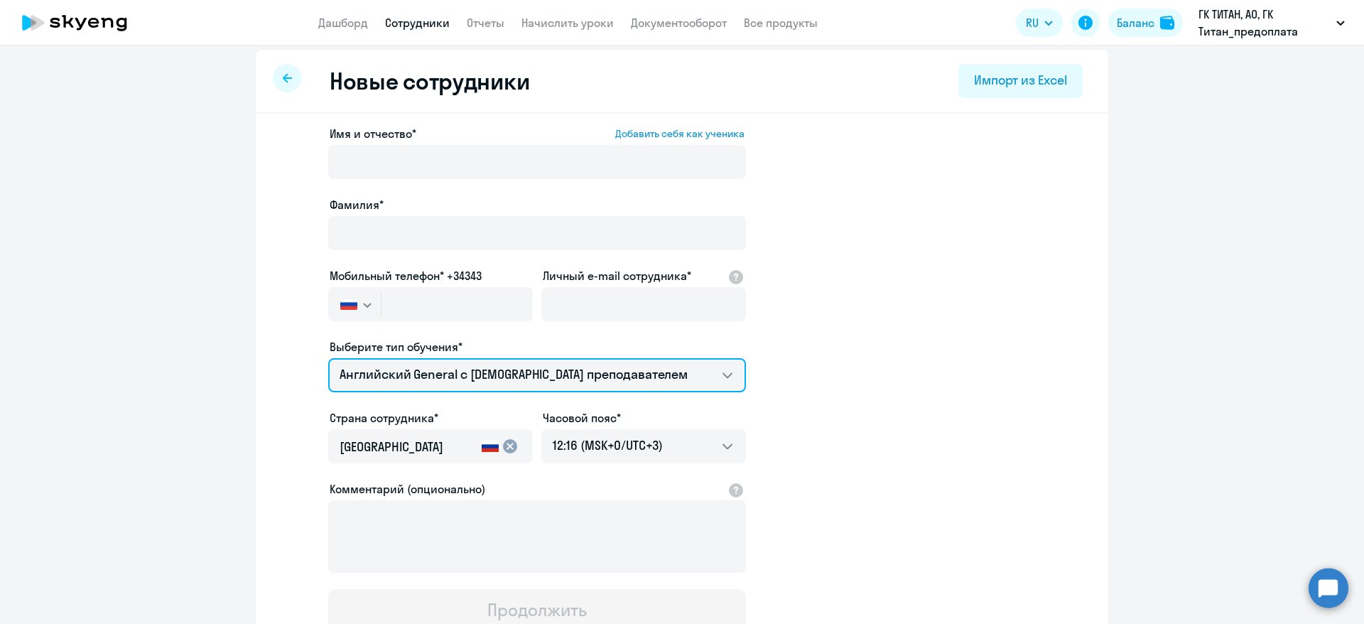
scroll to position [0, 0]
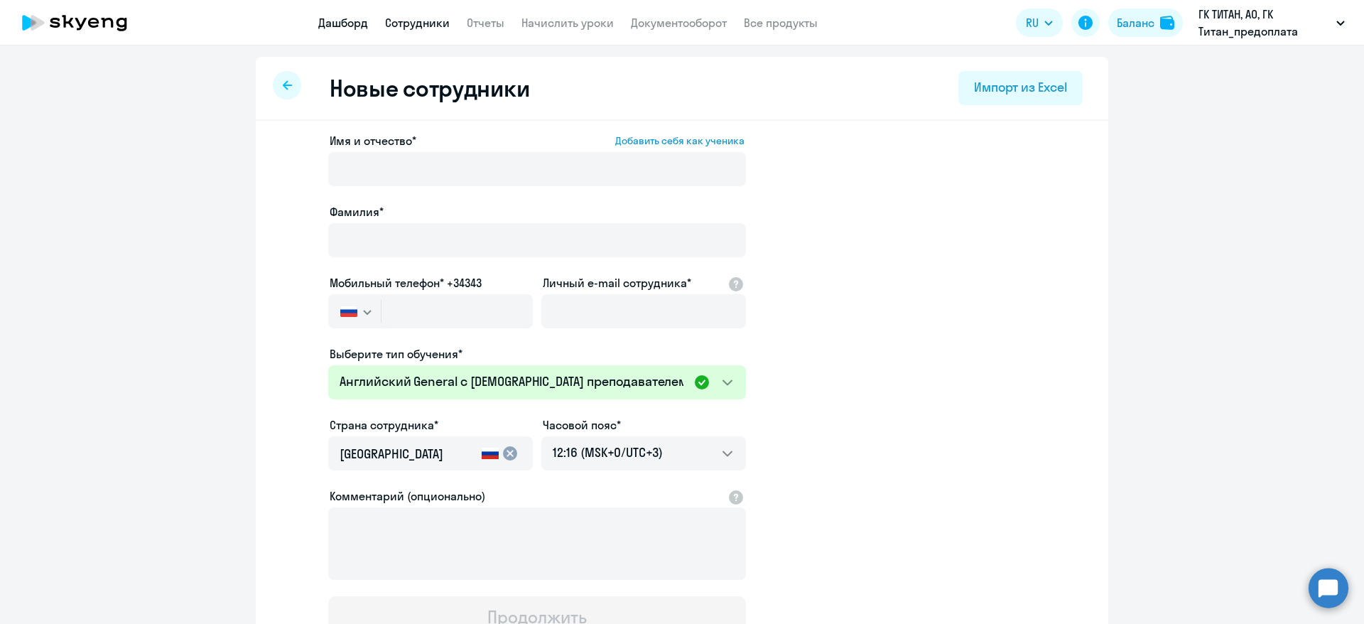
click at [337, 23] on link "Дашборд" at bounding box center [343, 23] width 50 height 14
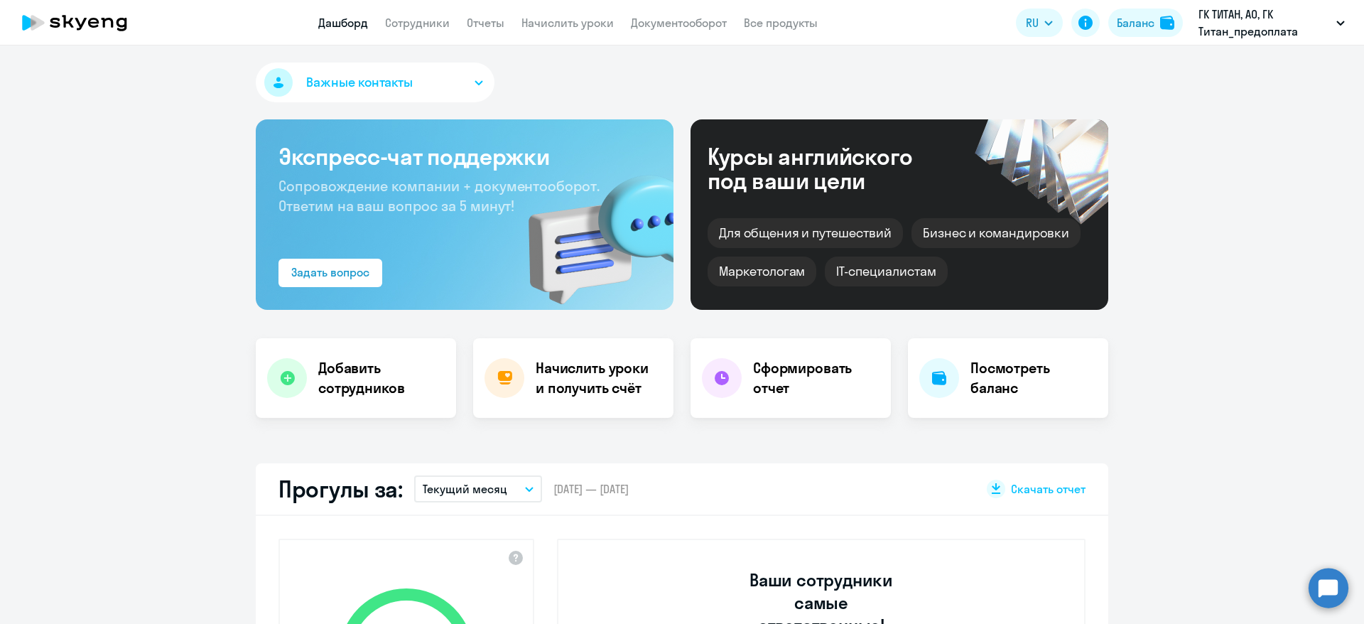
select select "30"
click at [457, 76] on button "Важные контакты" at bounding box center [375, 83] width 239 height 40
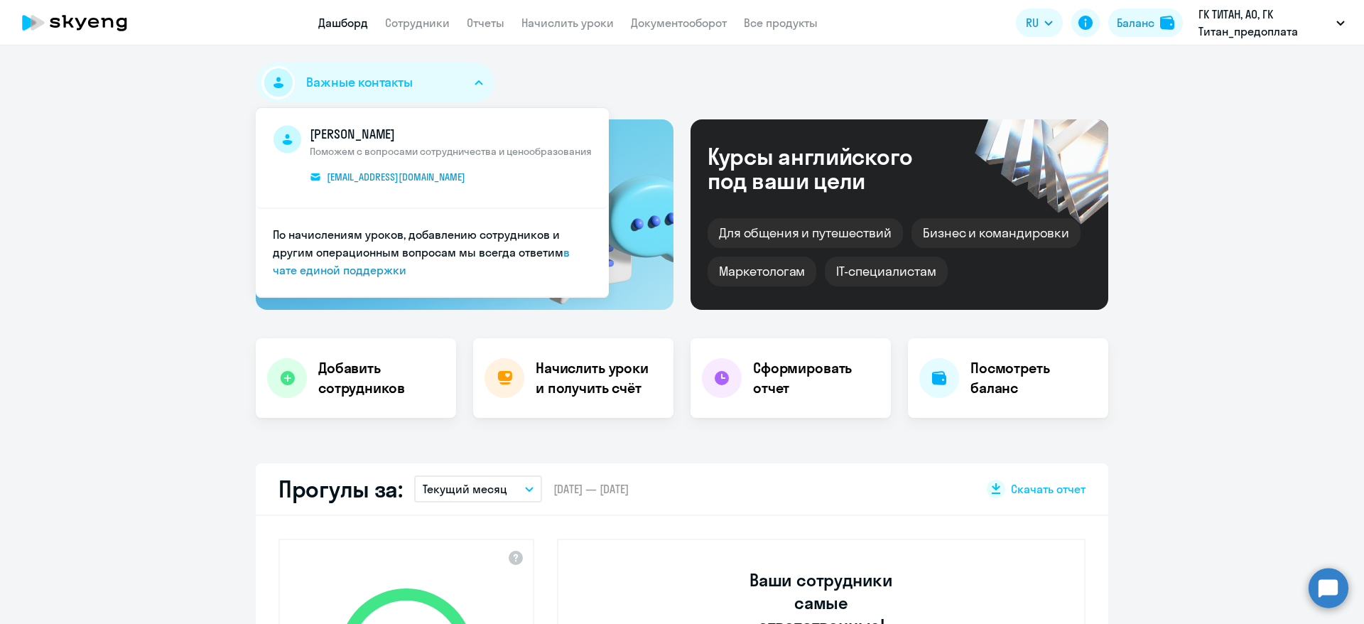
click at [783, 75] on div "Важные контакты Александр Плешко Поможем с вопросами сотрудничества и ценообраз…" at bounding box center [682, 85] width 853 height 45
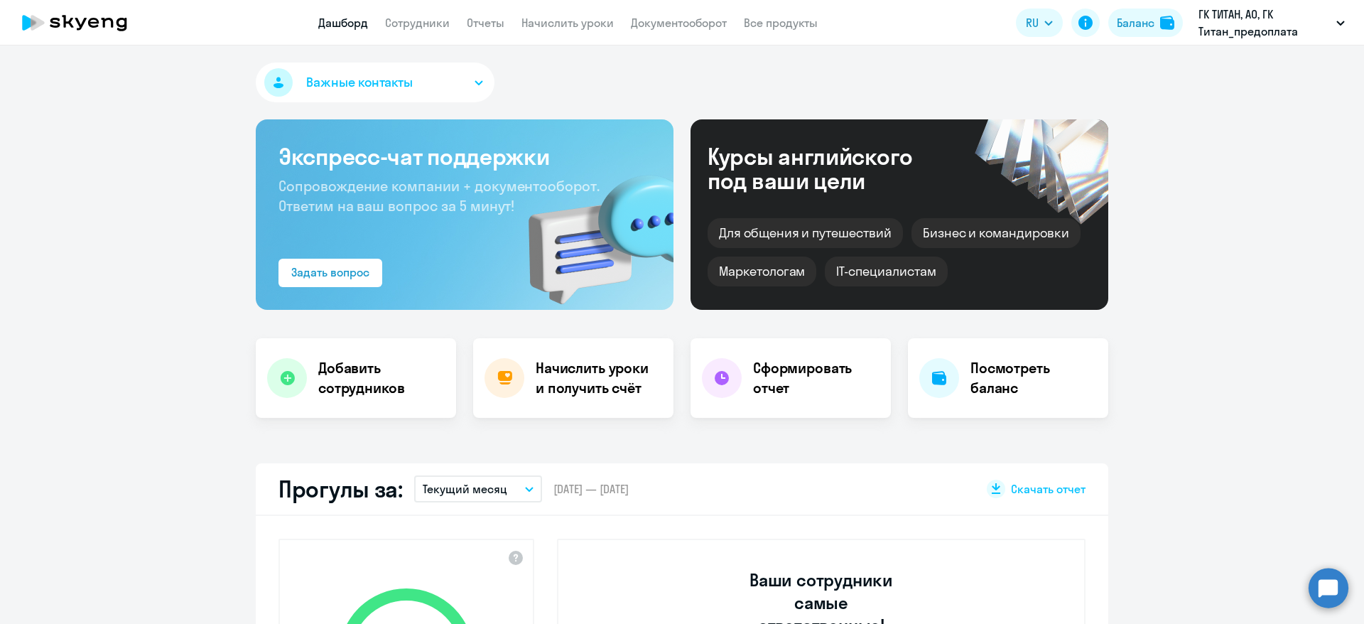
click at [418, 10] on app-header "Дашборд Сотрудники Отчеты Начислить уроки Документооборот Все продукты Дашборд …" at bounding box center [682, 22] width 1364 height 45
click at [421, 16] on link "Сотрудники" at bounding box center [417, 23] width 65 height 14
select select "30"
click at [605, 26] on link "Начислить уроки" at bounding box center [568, 23] width 92 height 14
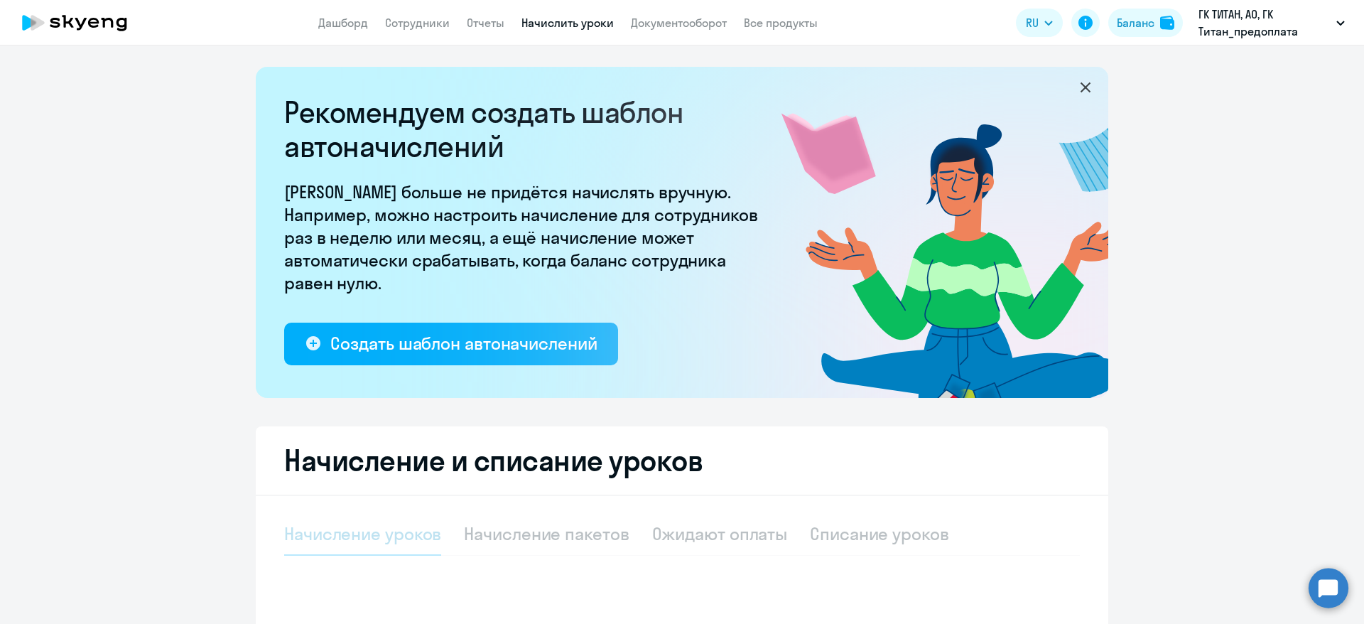
select select "10"
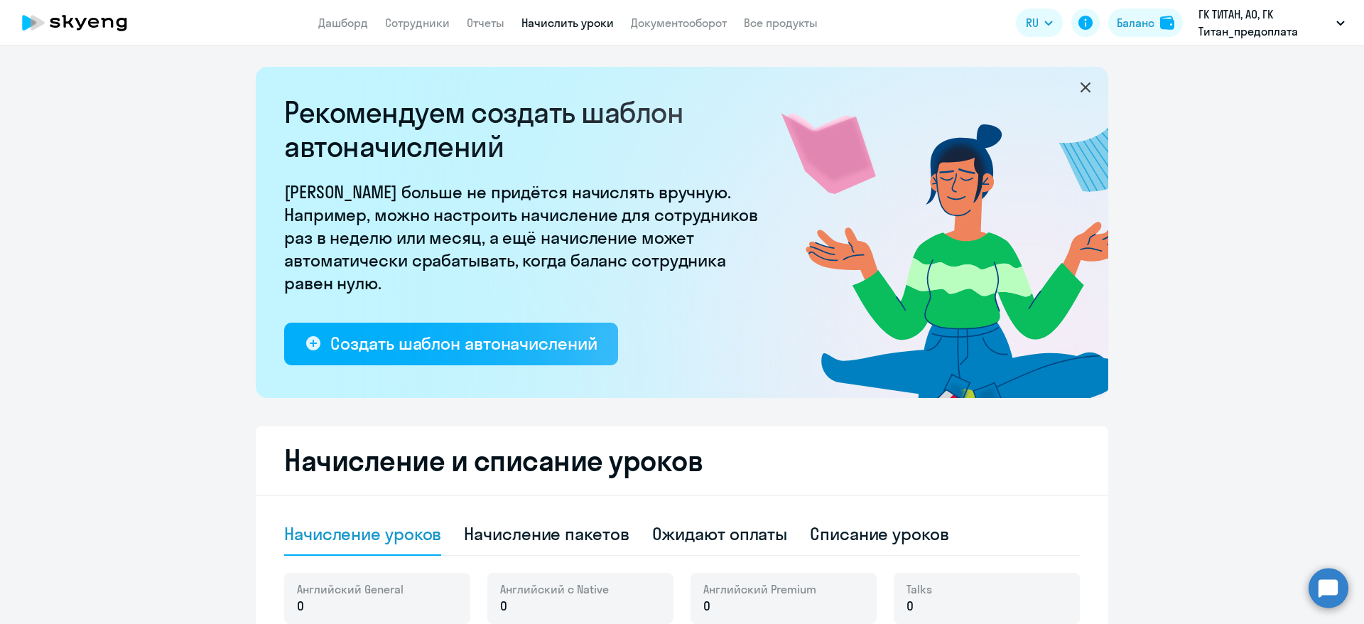
scroll to position [401, 0]
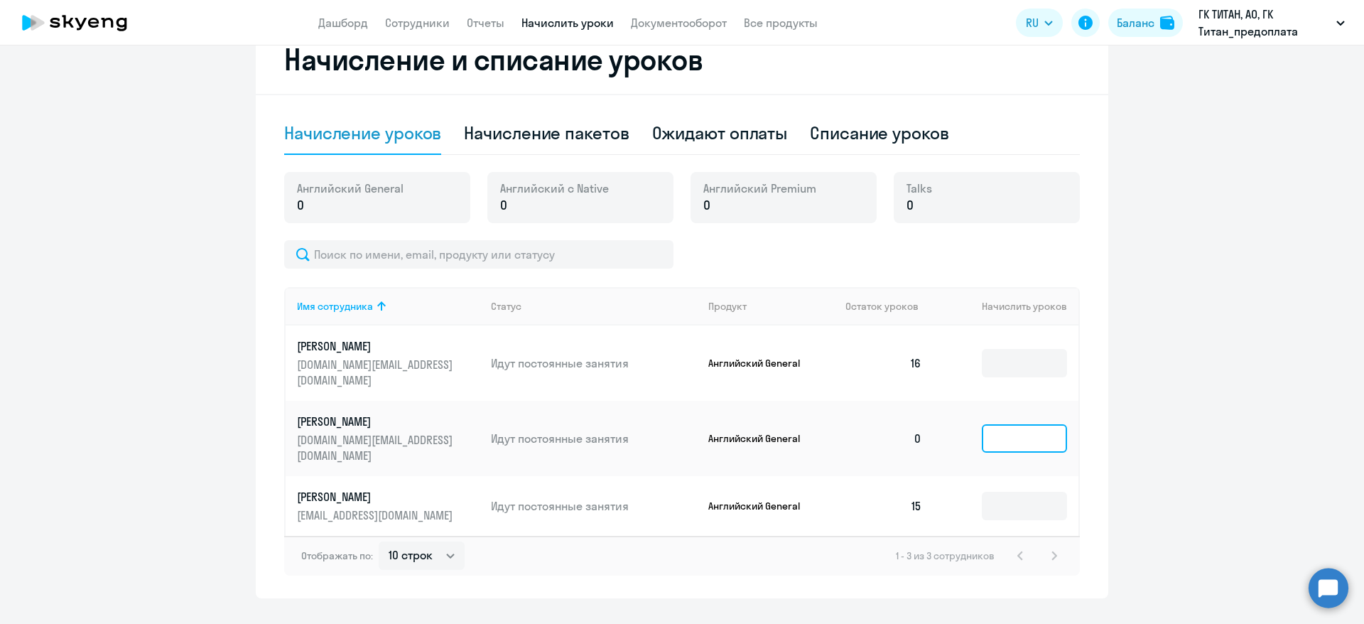
click at [1049, 424] on input at bounding box center [1024, 438] width 85 height 28
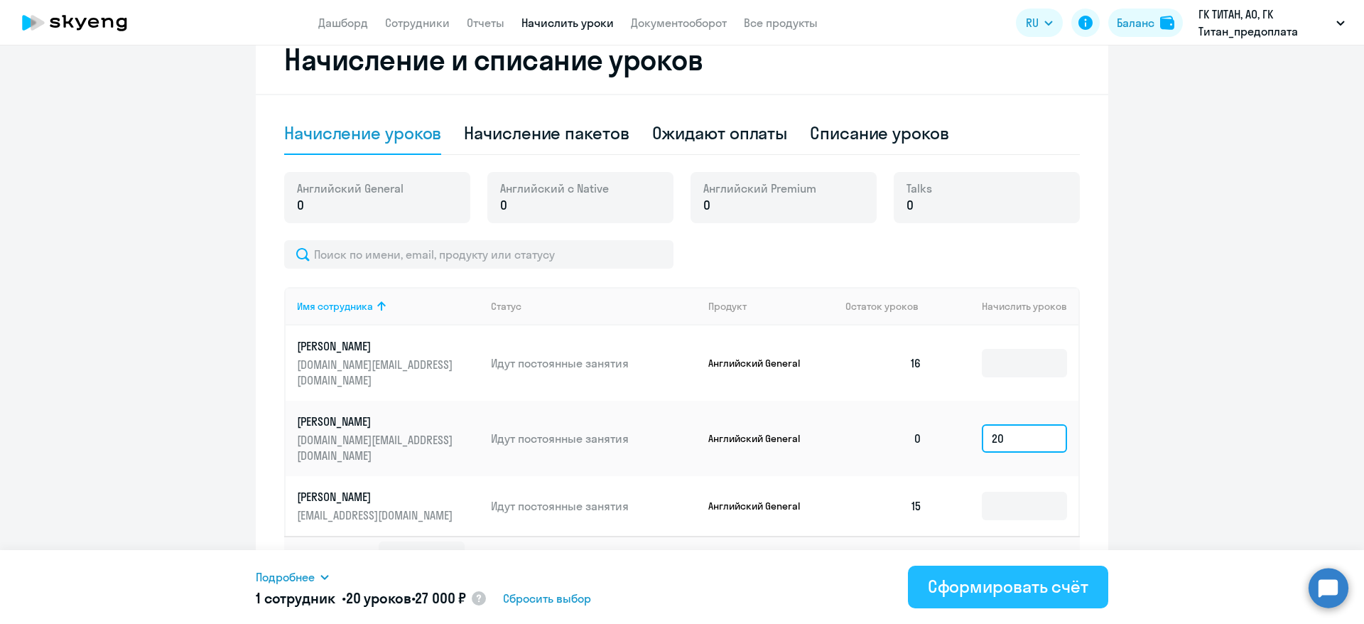
type input "20"
click at [964, 591] on div "Сформировать счёт" at bounding box center [1008, 586] width 161 height 23
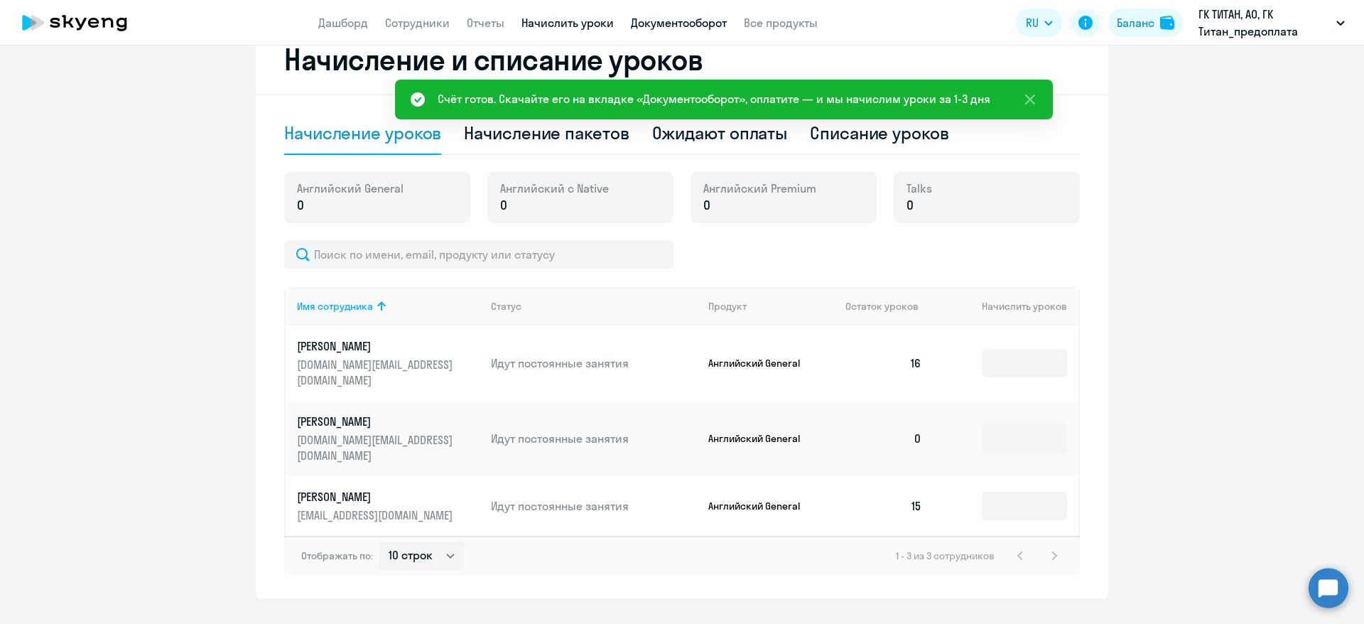
click at [681, 16] on link "Документооборот" at bounding box center [679, 23] width 96 height 14
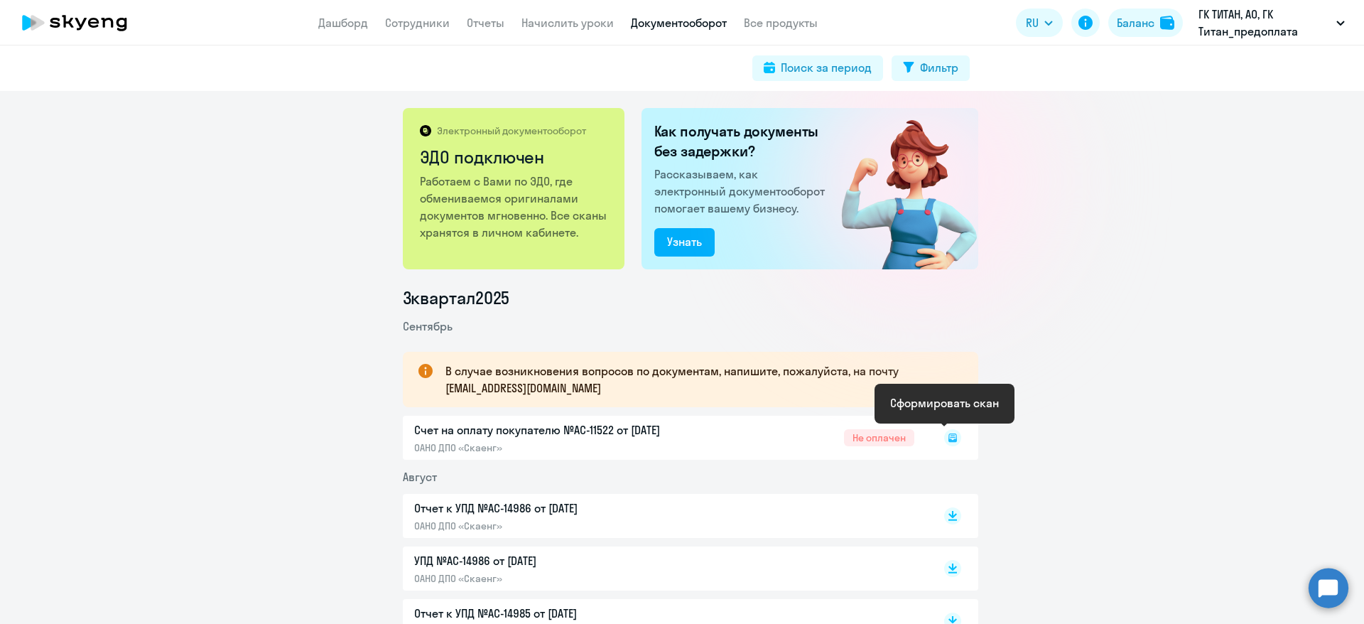
click at [949, 438] on icon at bounding box center [953, 437] width 9 height 9
click at [948, 438] on rect at bounding box center [952, 437] width 17 height 17
